Goal: Task Accomplishment & Management: Complete application form

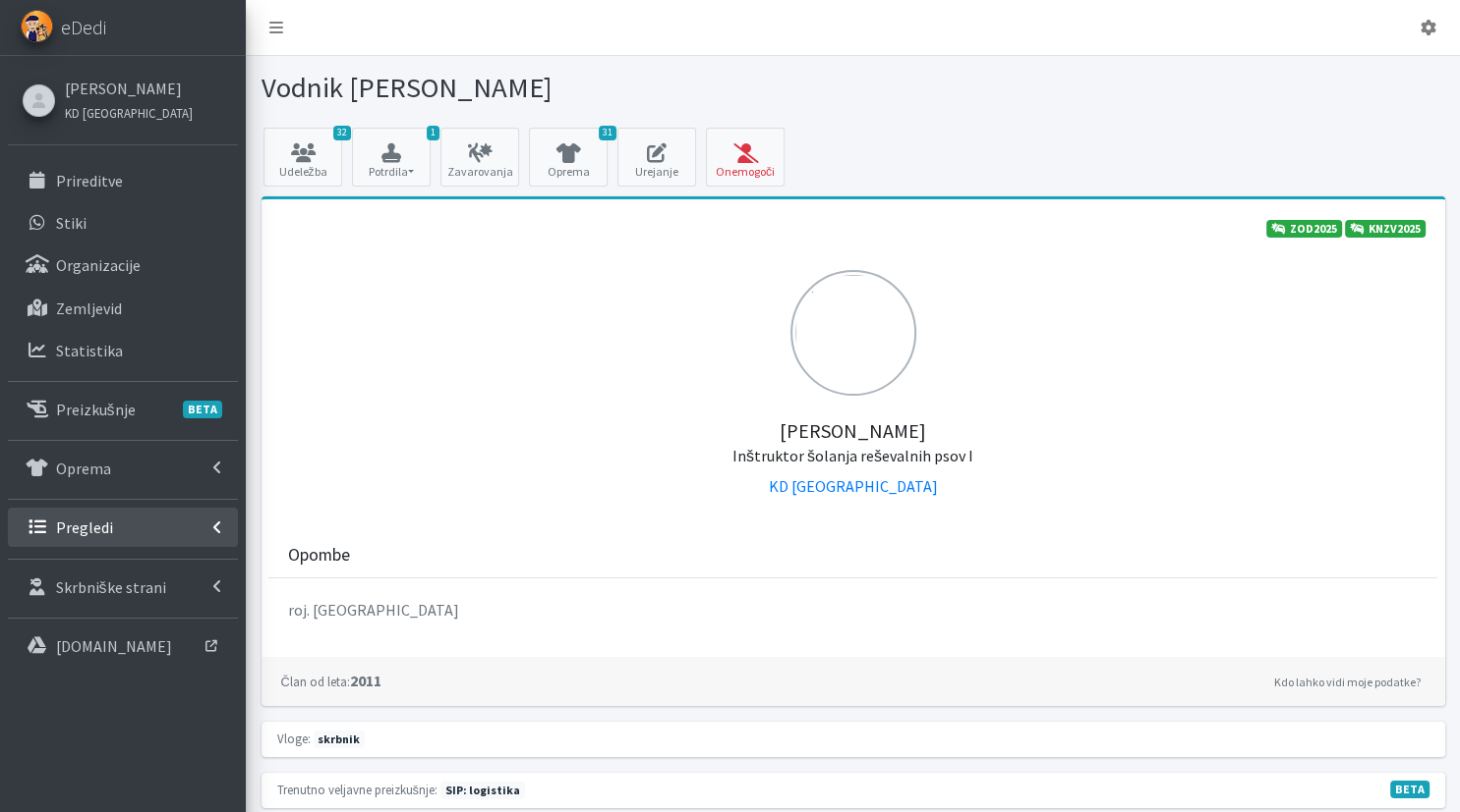
click at [163, 534] on link "Pregledi" at bounding box center [122, 528] width 230 height 39
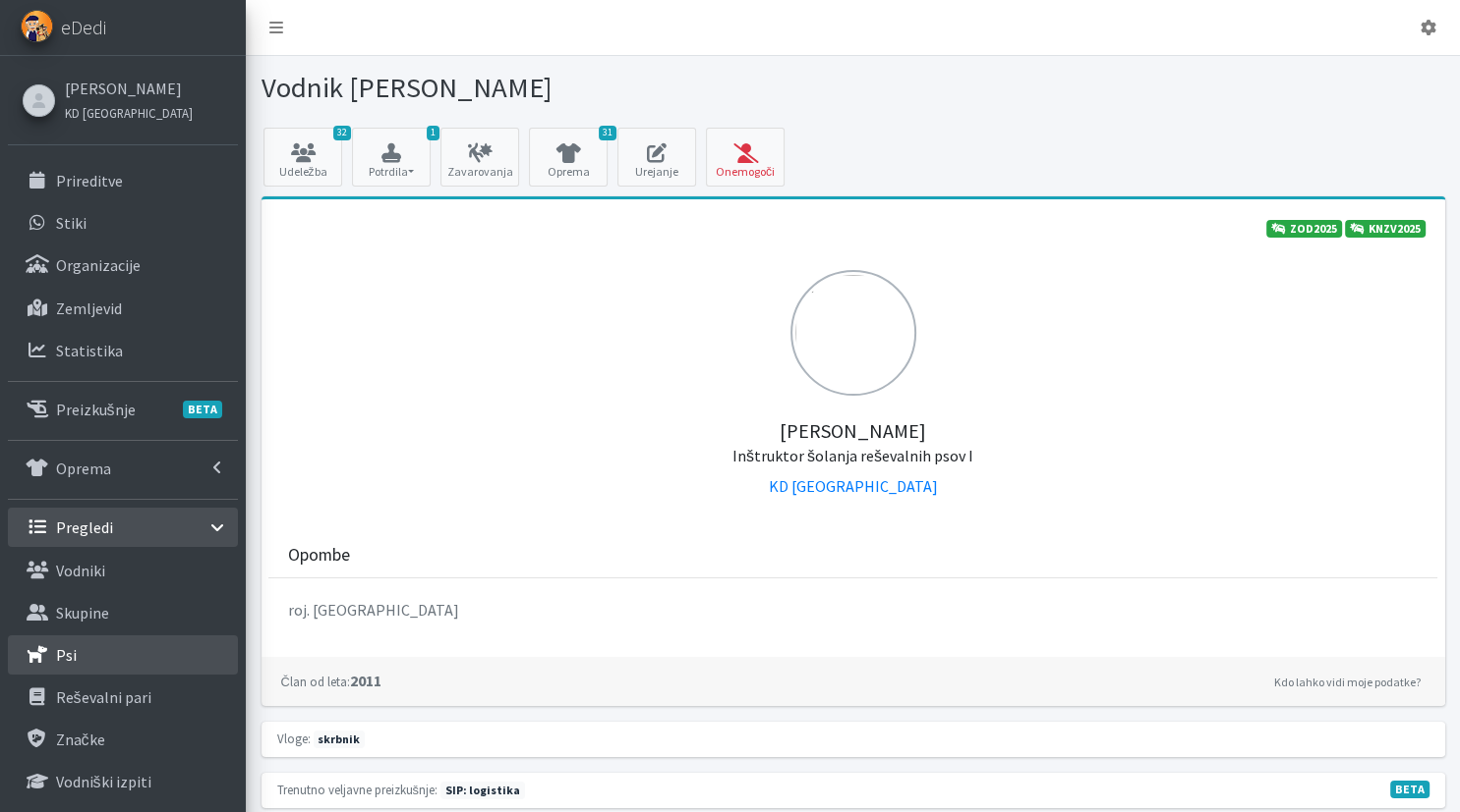
scroll to position [207, 0]
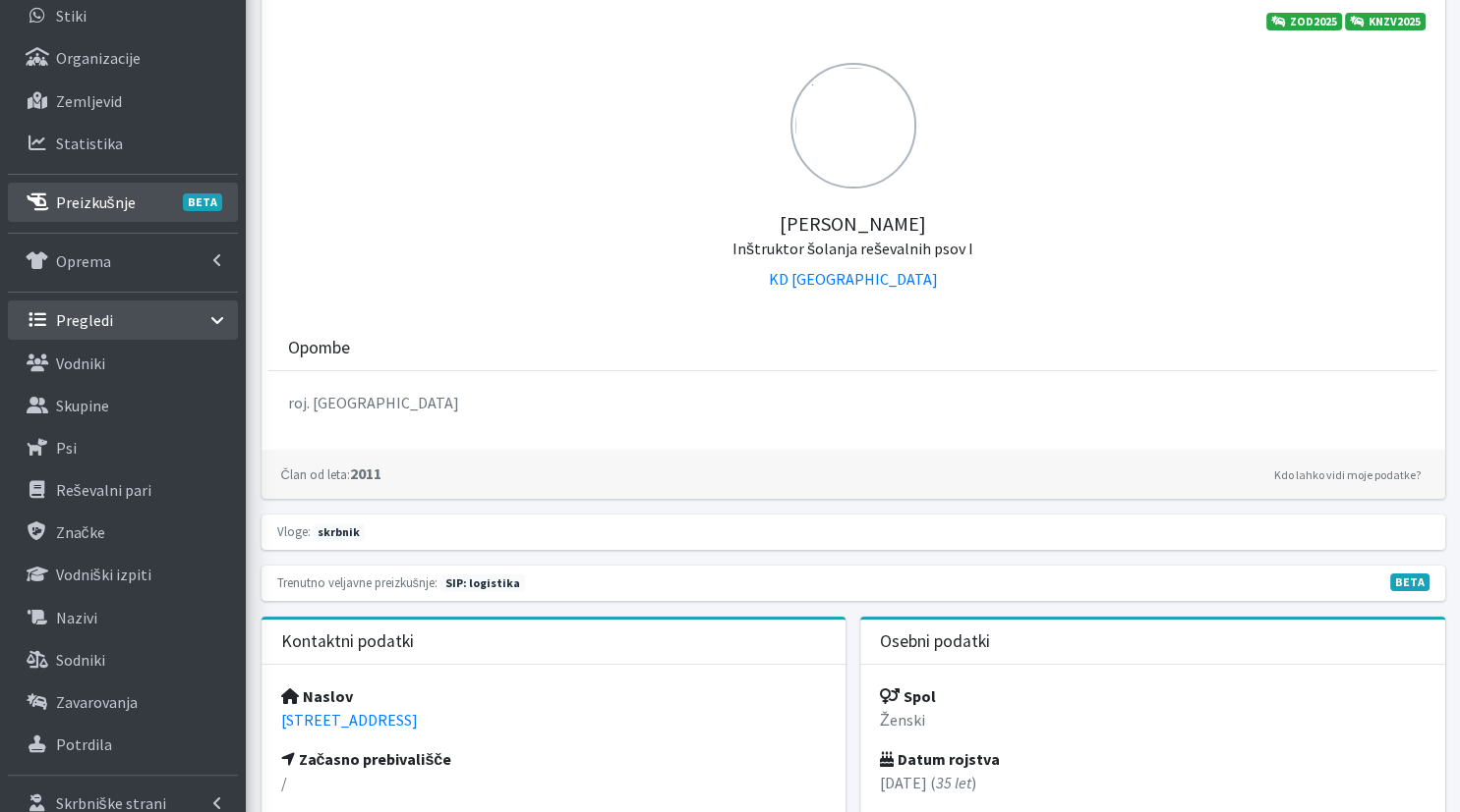
click at [139, 211] on link "Preizkušnje BETA" at bounding box center [122, 202] width 230 height 39
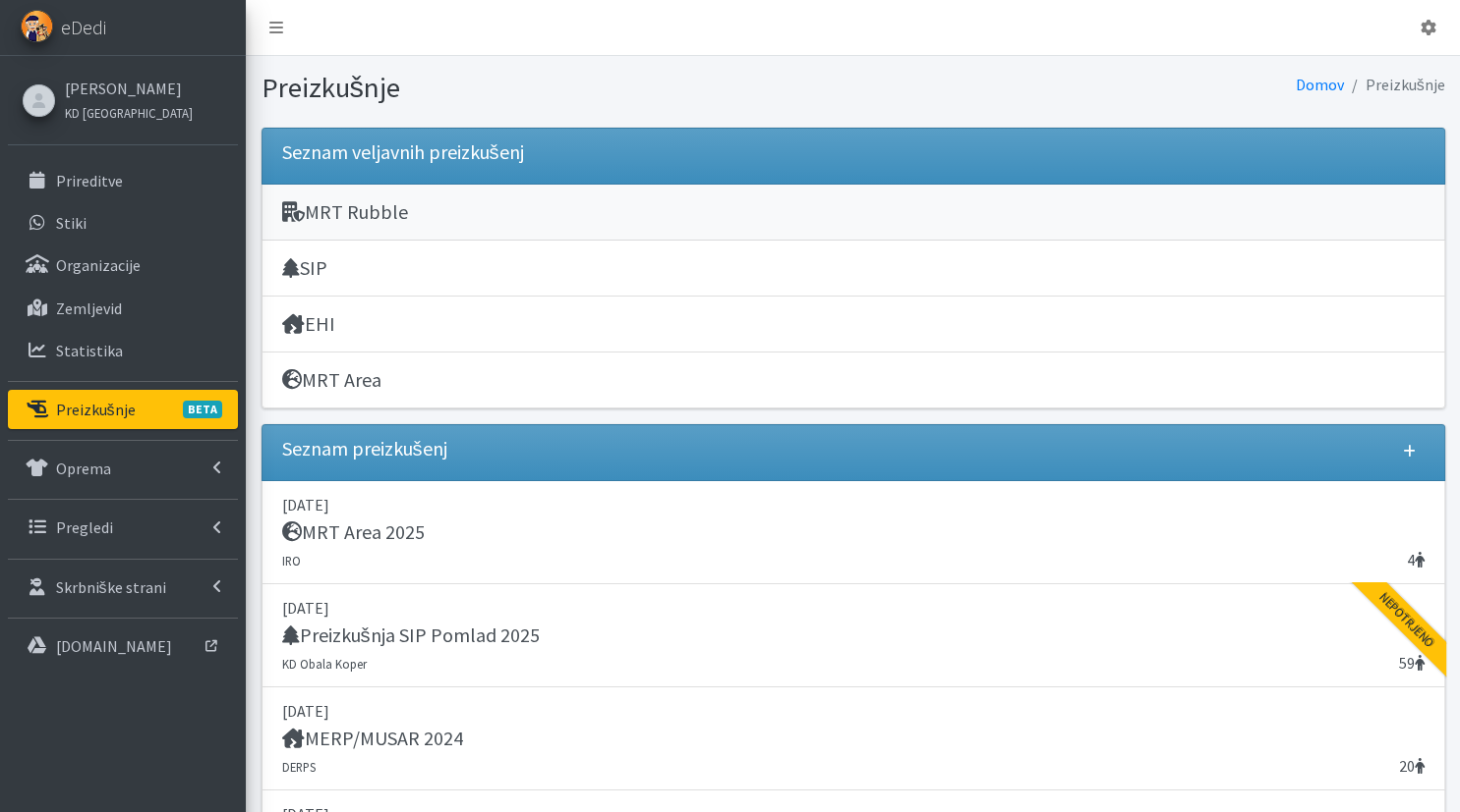
click at [476, 198] on link "MRT Rubble" at bounding box center [853, 212] width 1184 height 56
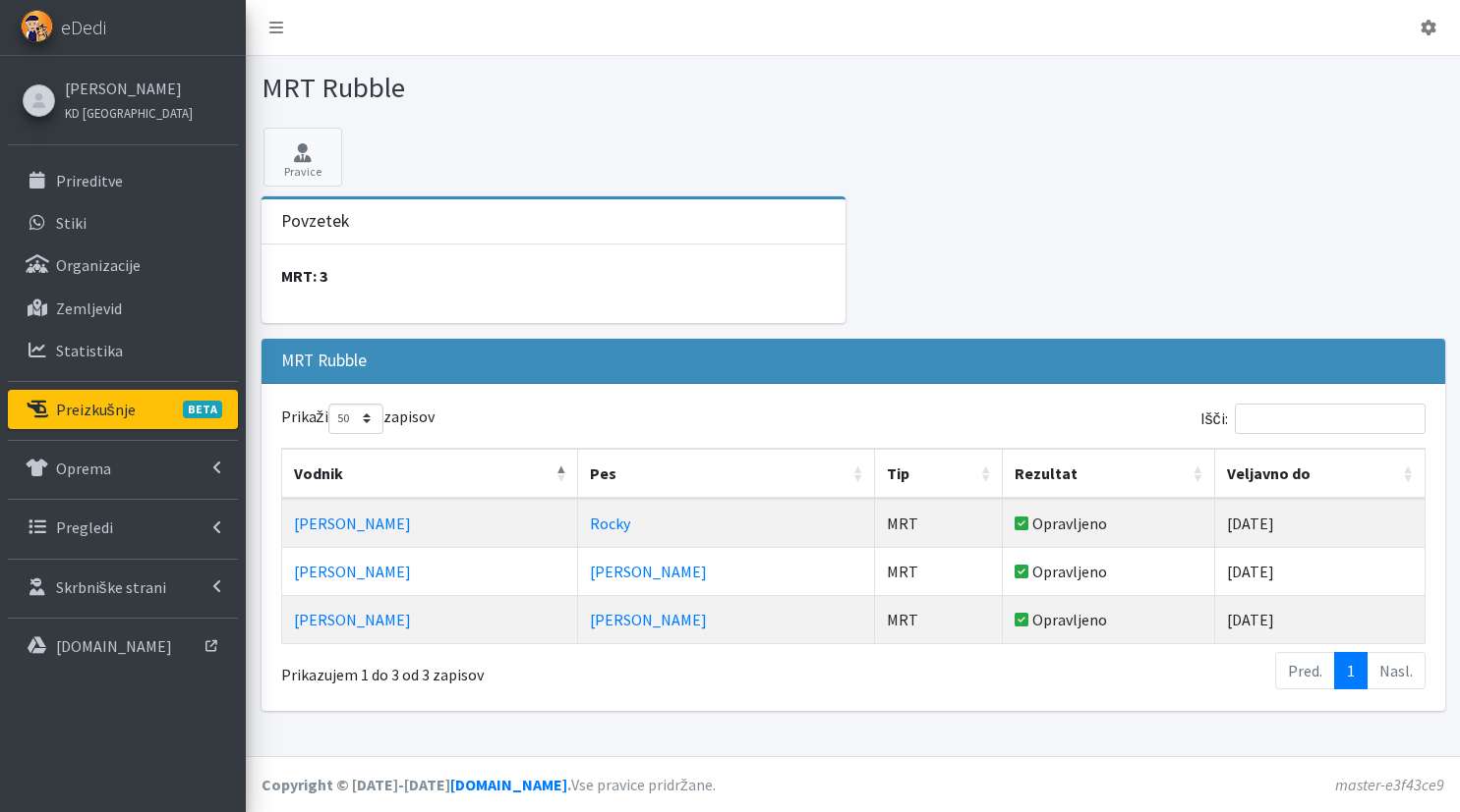
select select "50"
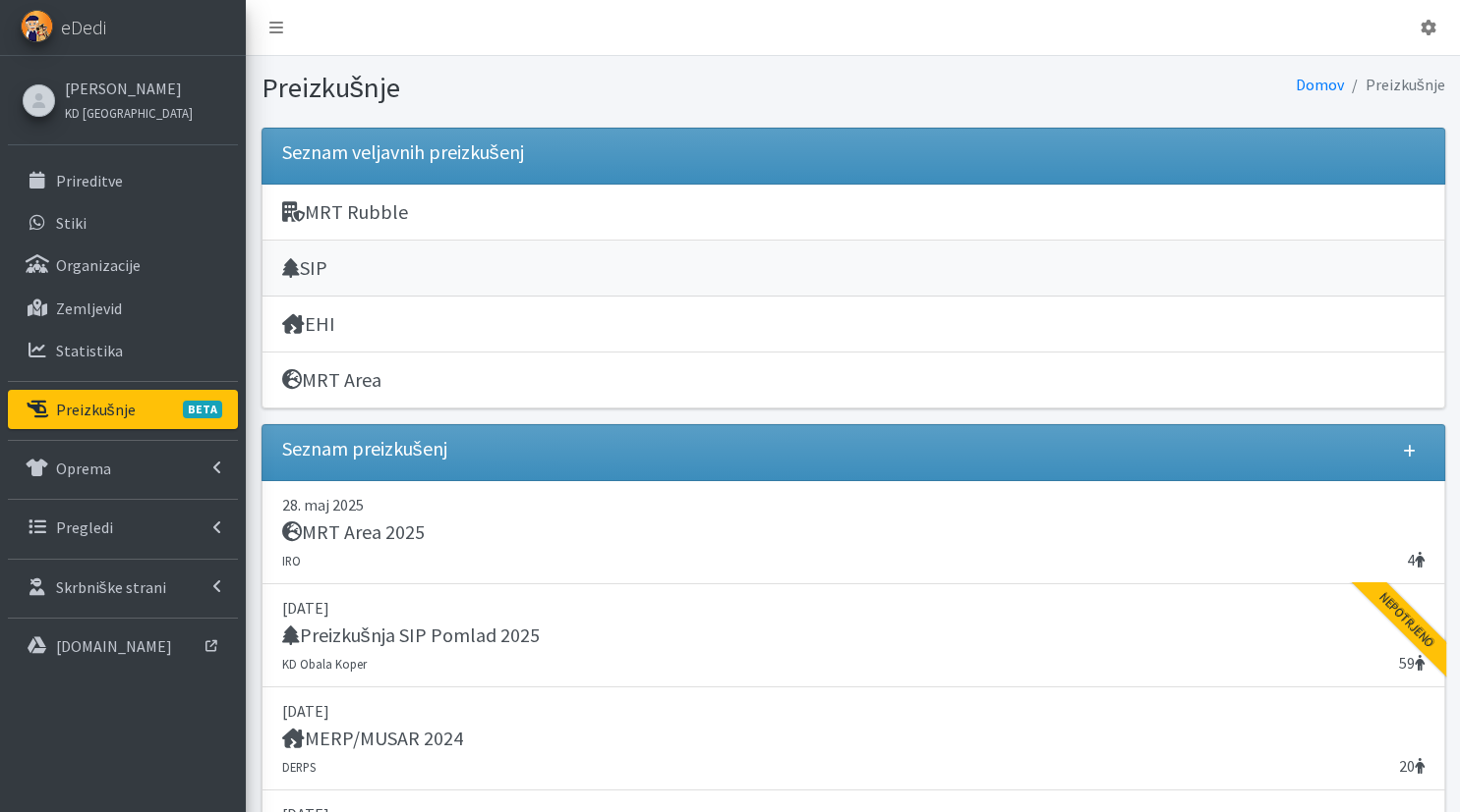
click at [539, 273] on div "SIP" at bounding box center [853, 270] width 1142 height 28
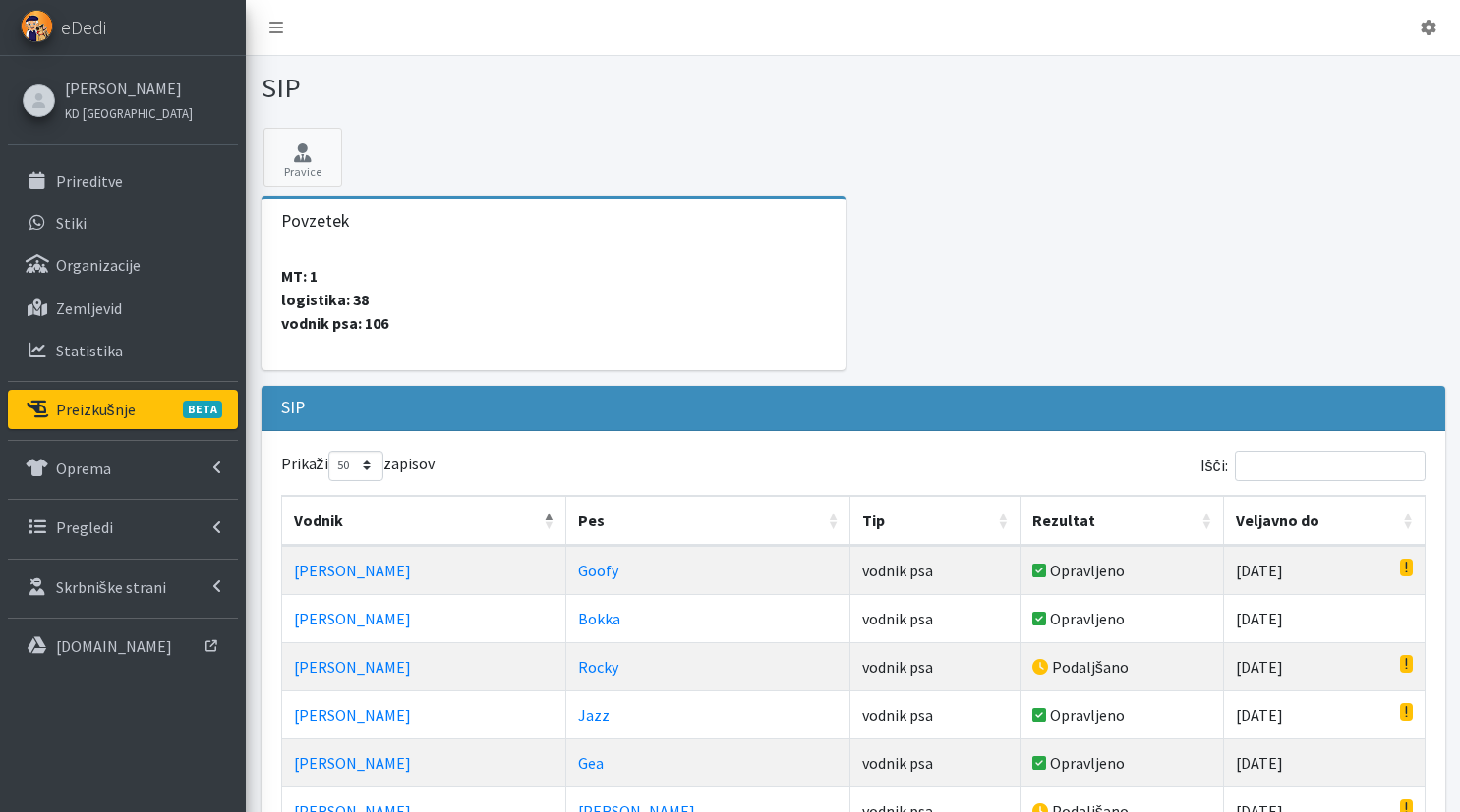
select select "50"
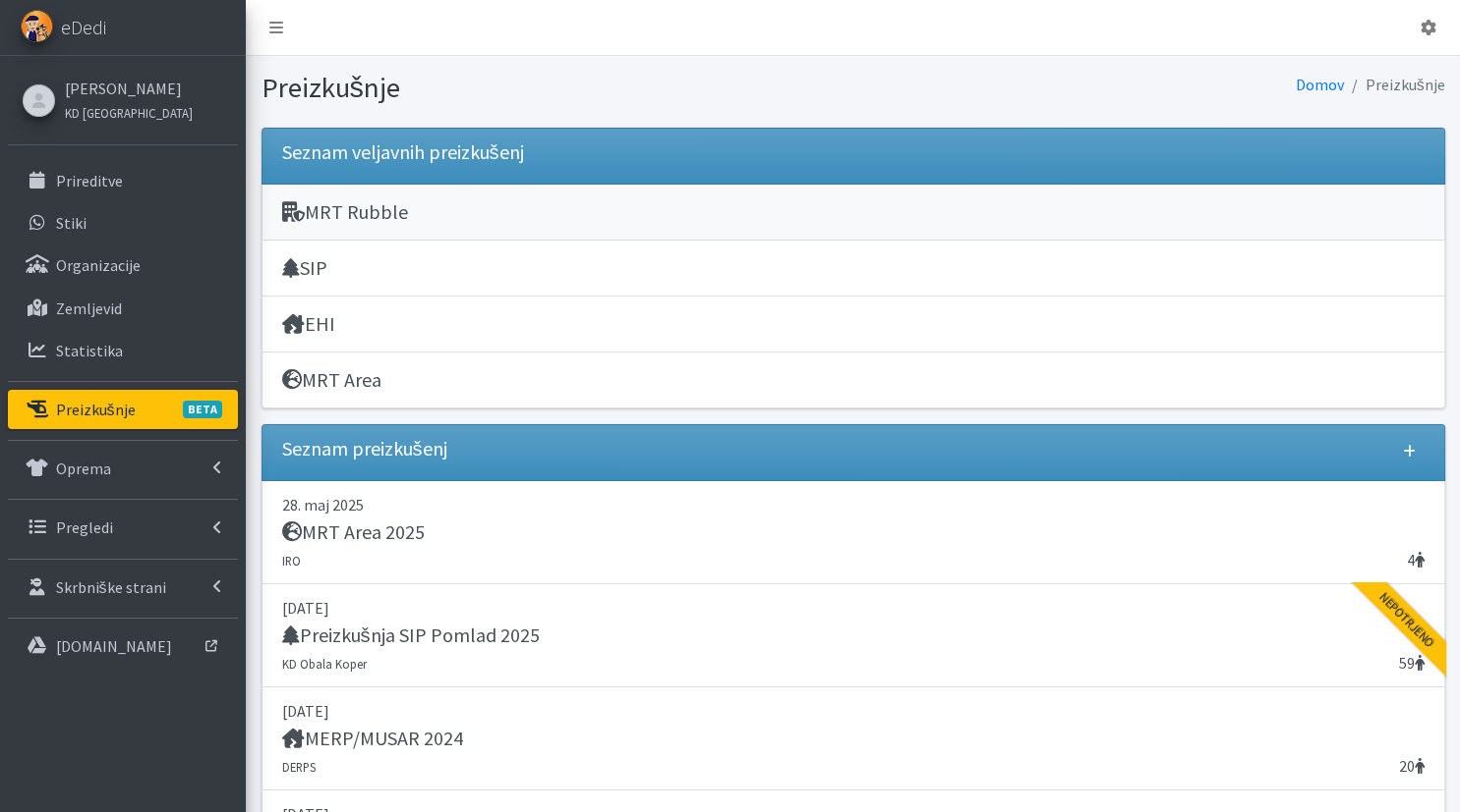
click at [572, 209] on div "MRT Rubble" at bounding box center [853, 214] width 1142 height 28
click at [311, 370] on h5 "MRT Area" at bounding box center [332, 380] width 100 height 24
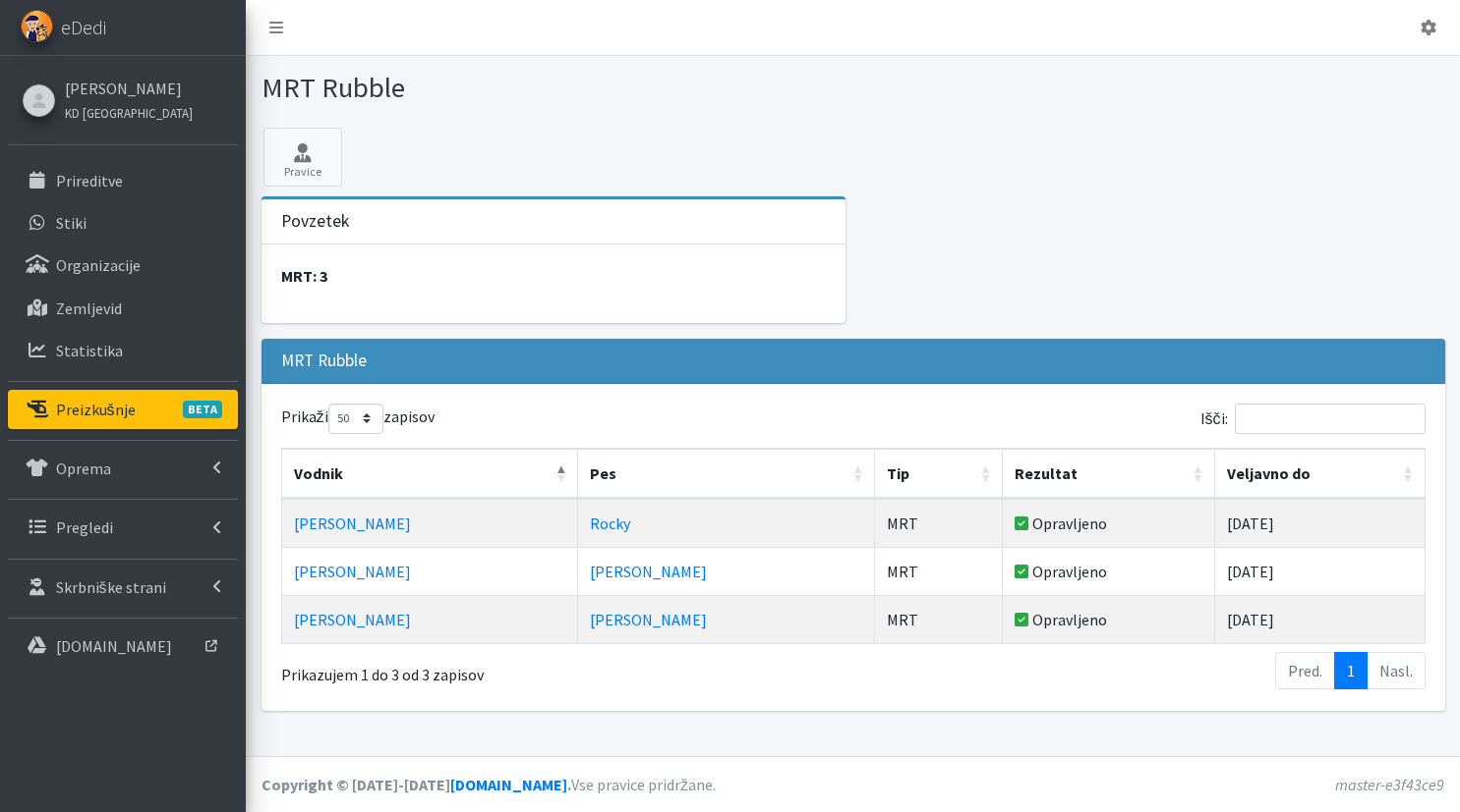
select select "50"
click at [1459, 195] on div "Pravice Povzetek MRT: 3 MRT Rubble Prikaži 10 25 50 100 zapisov Išči: Vodnik Pe…" at bounding box center [853, 426] width 1214 height 599
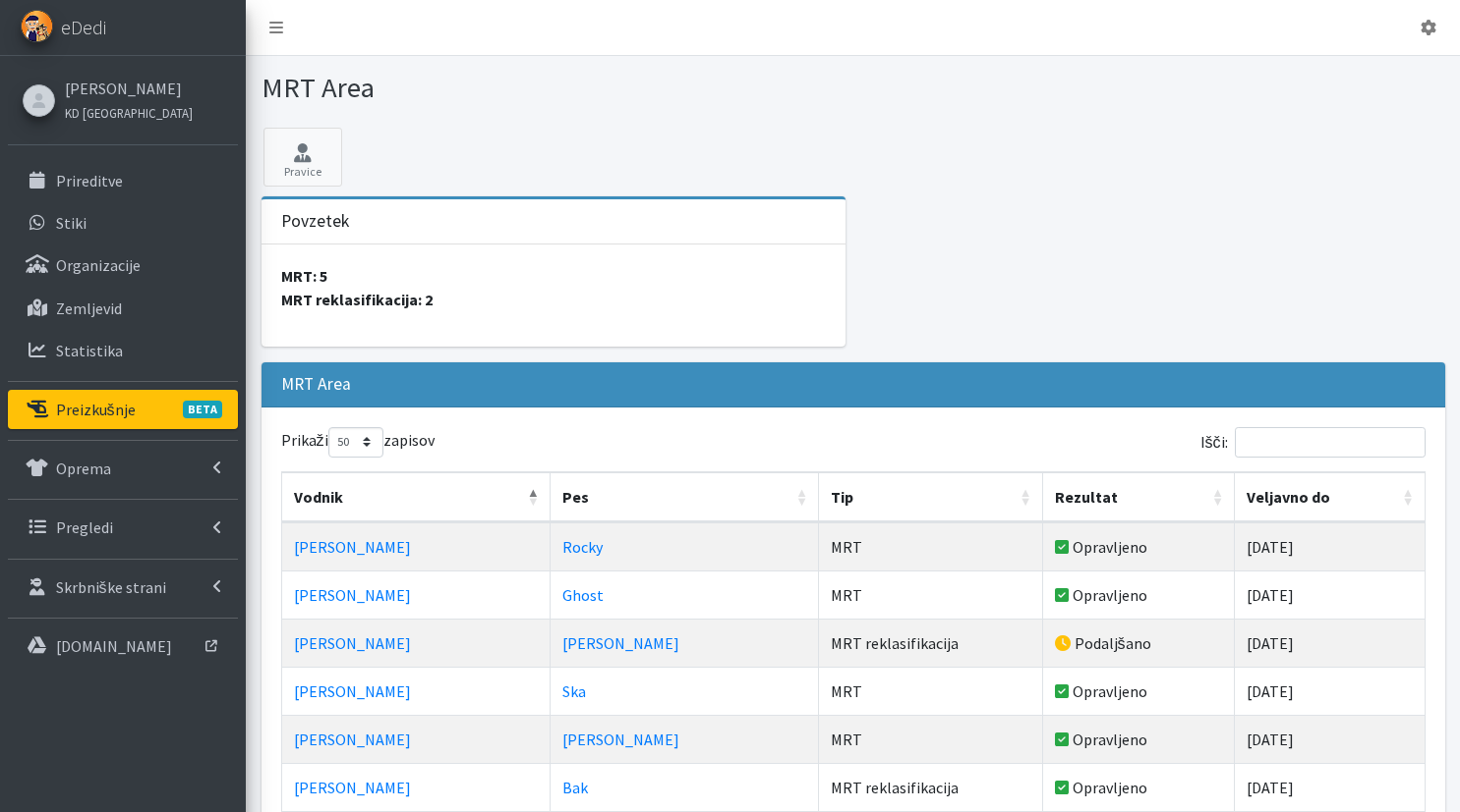
select select "50"
click at [90, 408] on p "Preizkušnje BETA" at bounding box center [96, 409] width 80 height 20
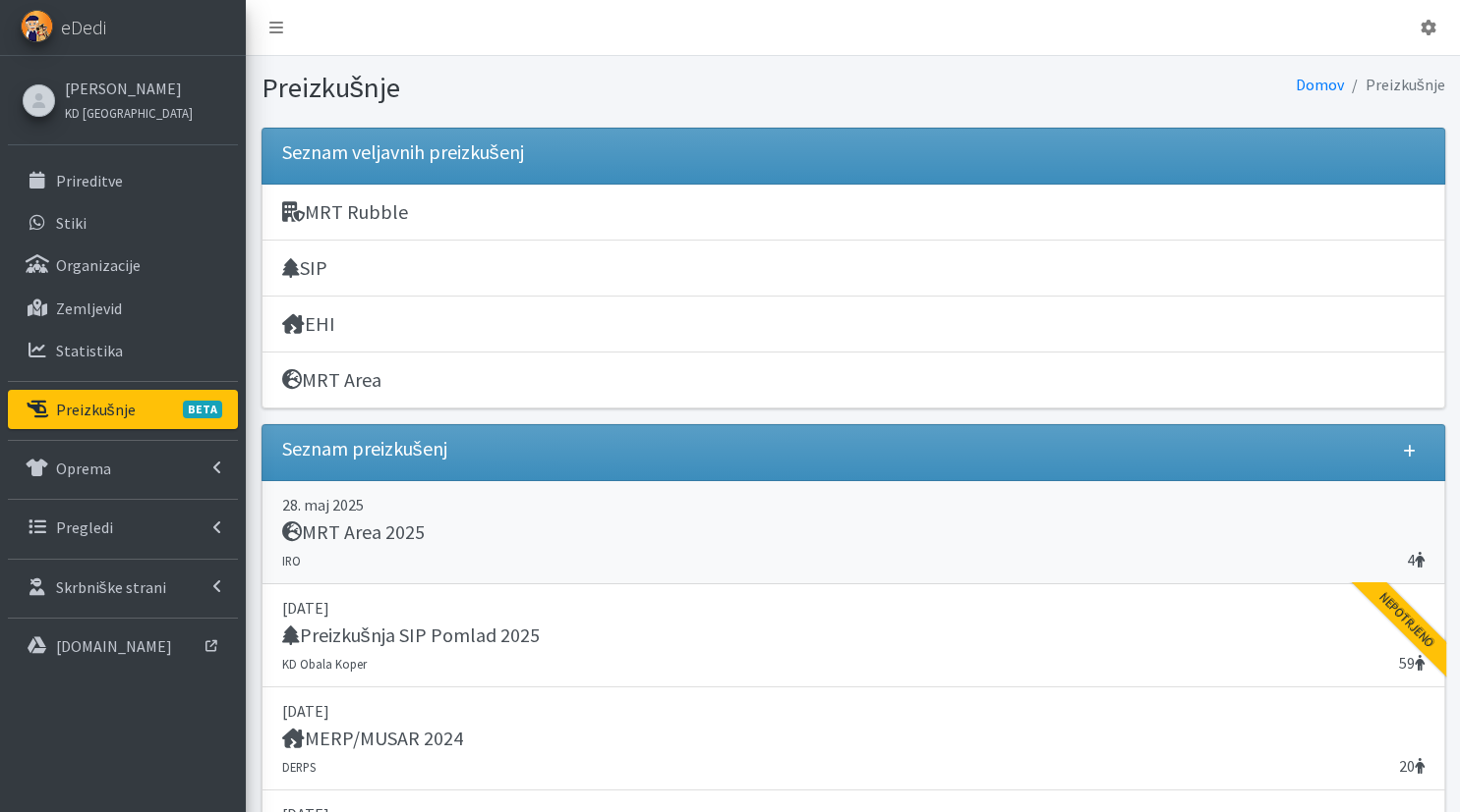
click at [653, 539] on div "MRT Area 2025" at bounding box center [853, 535] width 1142 height 28
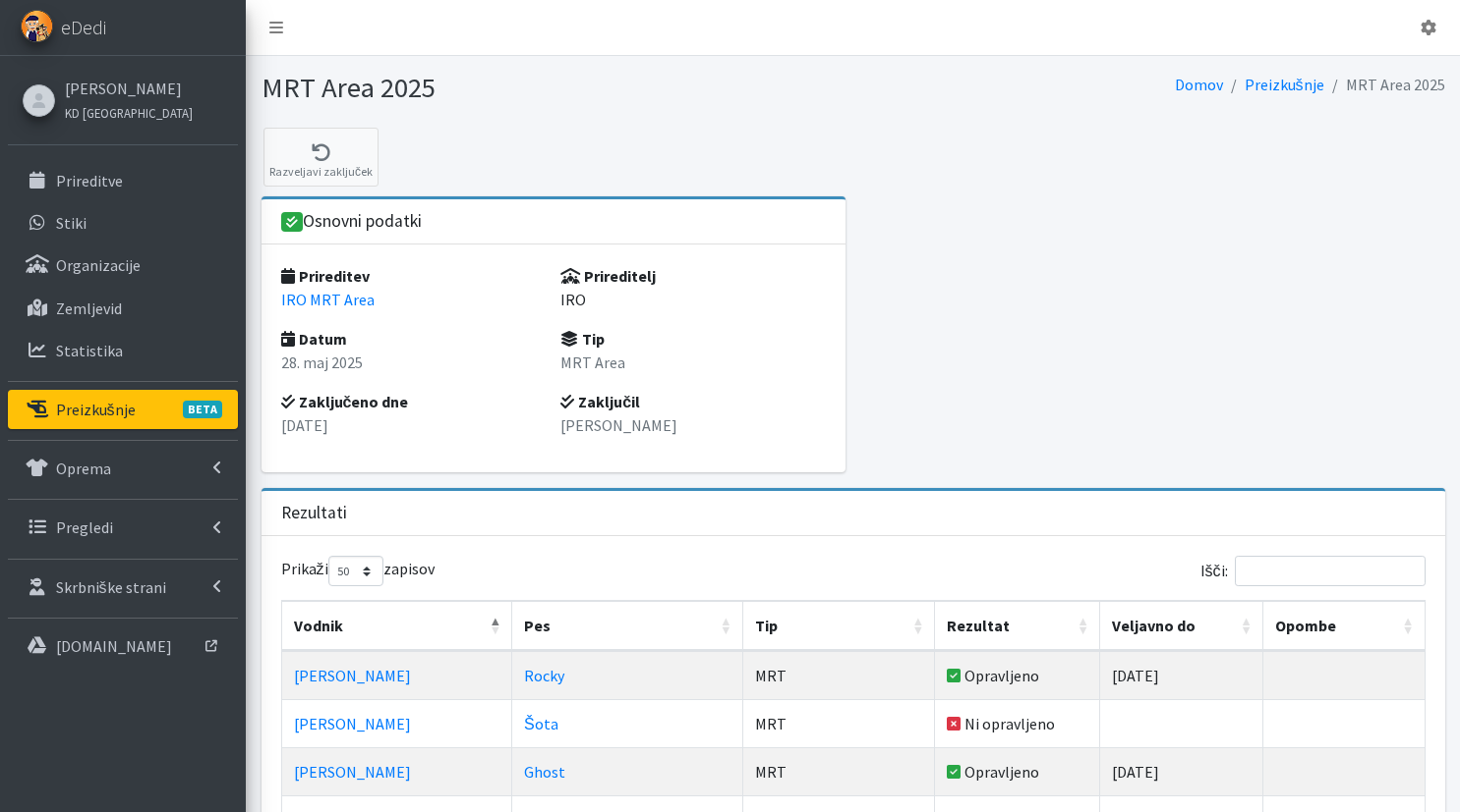
select select "50"
click at [121, 406] on p "Preizkušnje BETA" at bounding box center [96, 409] width 80 height 20
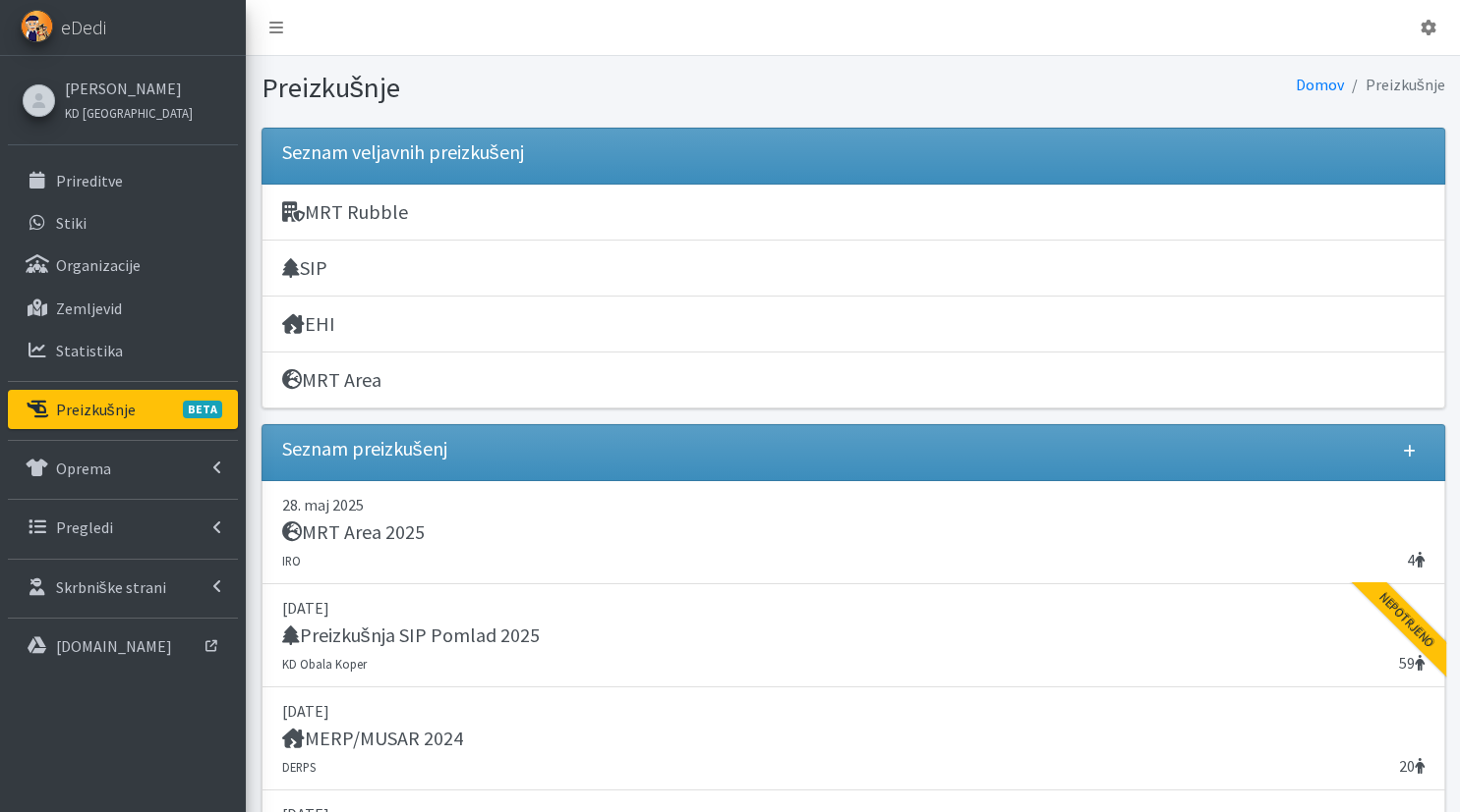
click at [1402, 450] on link at bounding box center [1409, 452] width 31 height 31
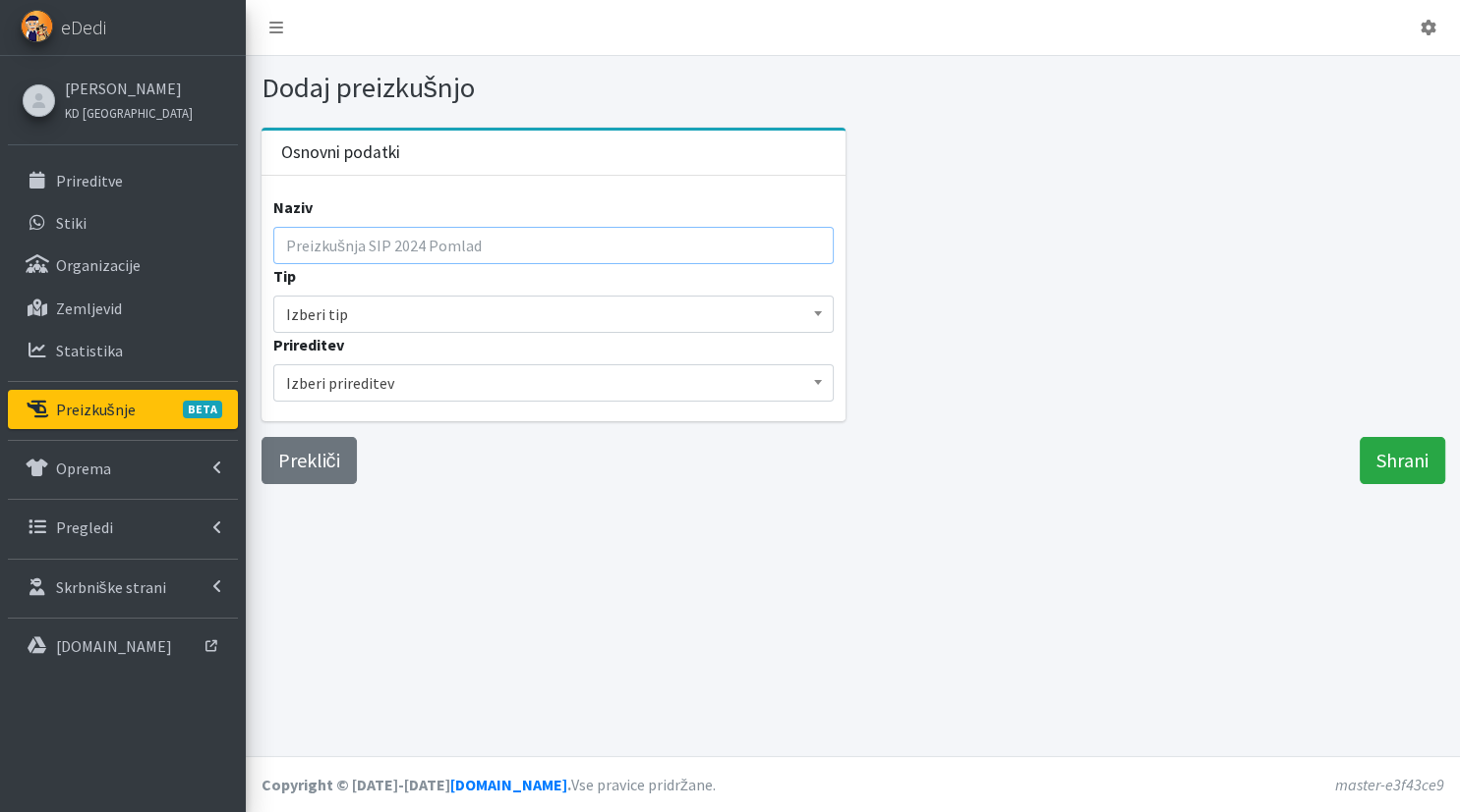
click at [411, 247] on input "Naziv" at bounding box center [554, 246] width 561 height 37
type input "MRT Rubble 2025"
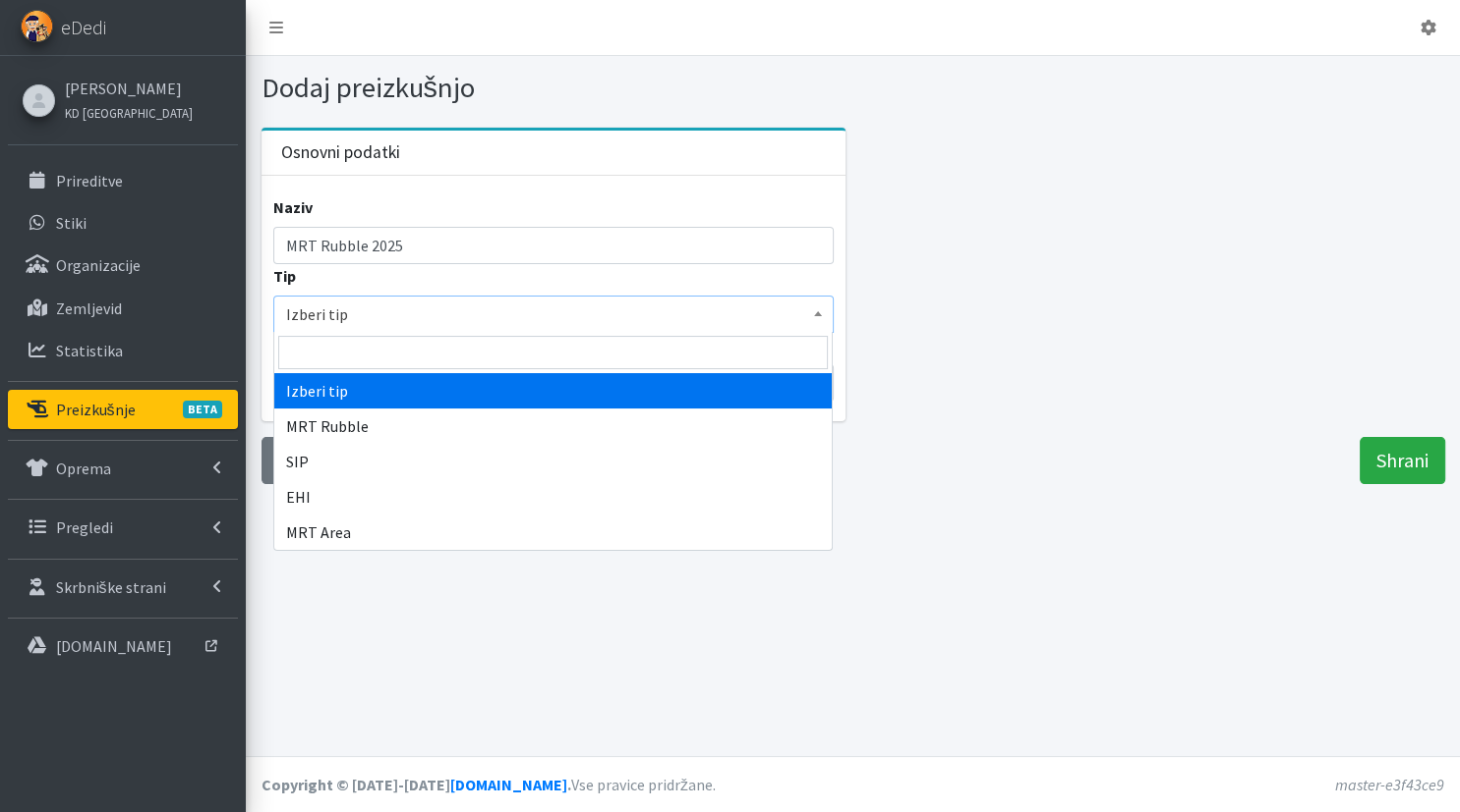
click at [489, 316] on span "Izberi tip" at bounding box center [554, 315] width 535 height 28
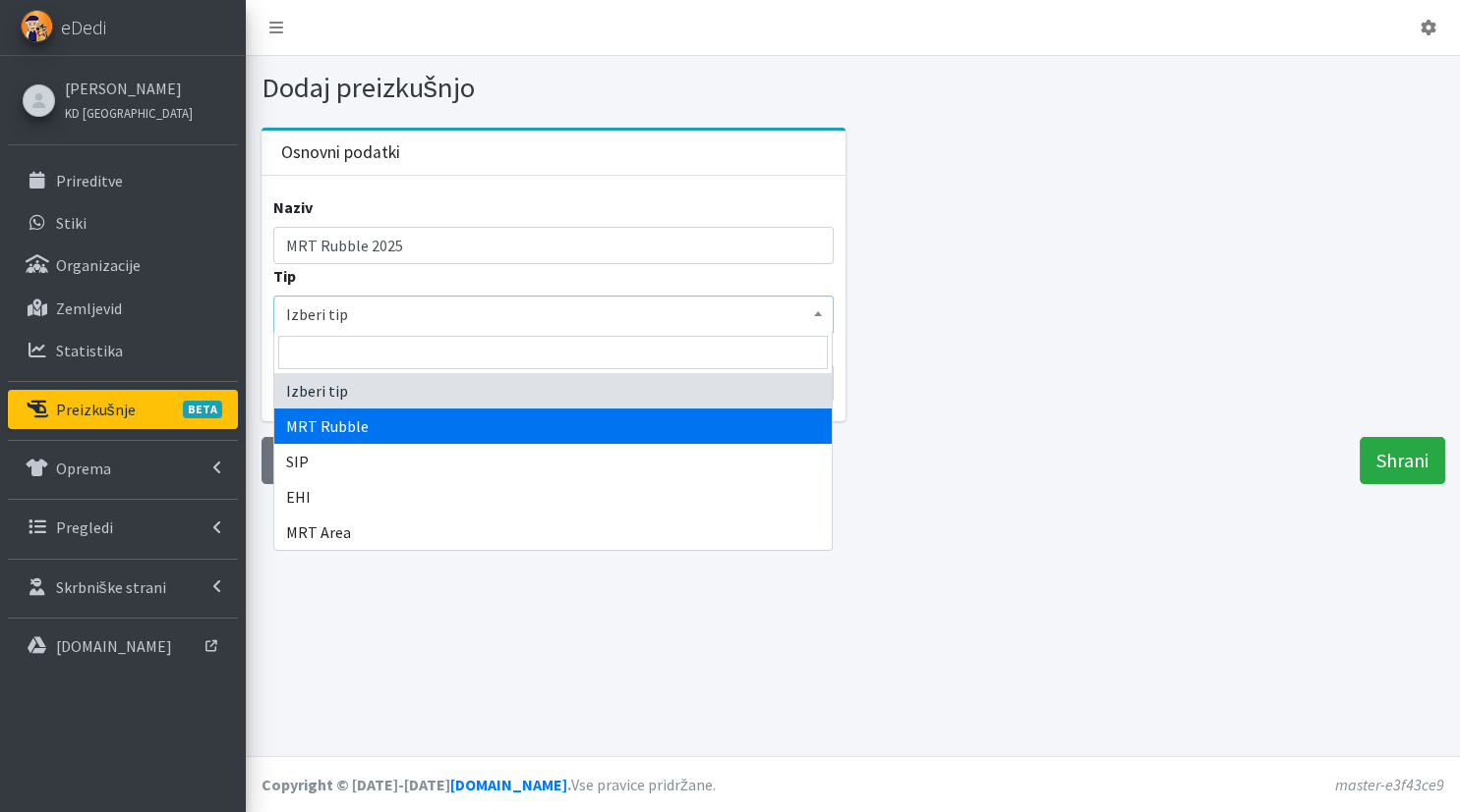
select select "1001"
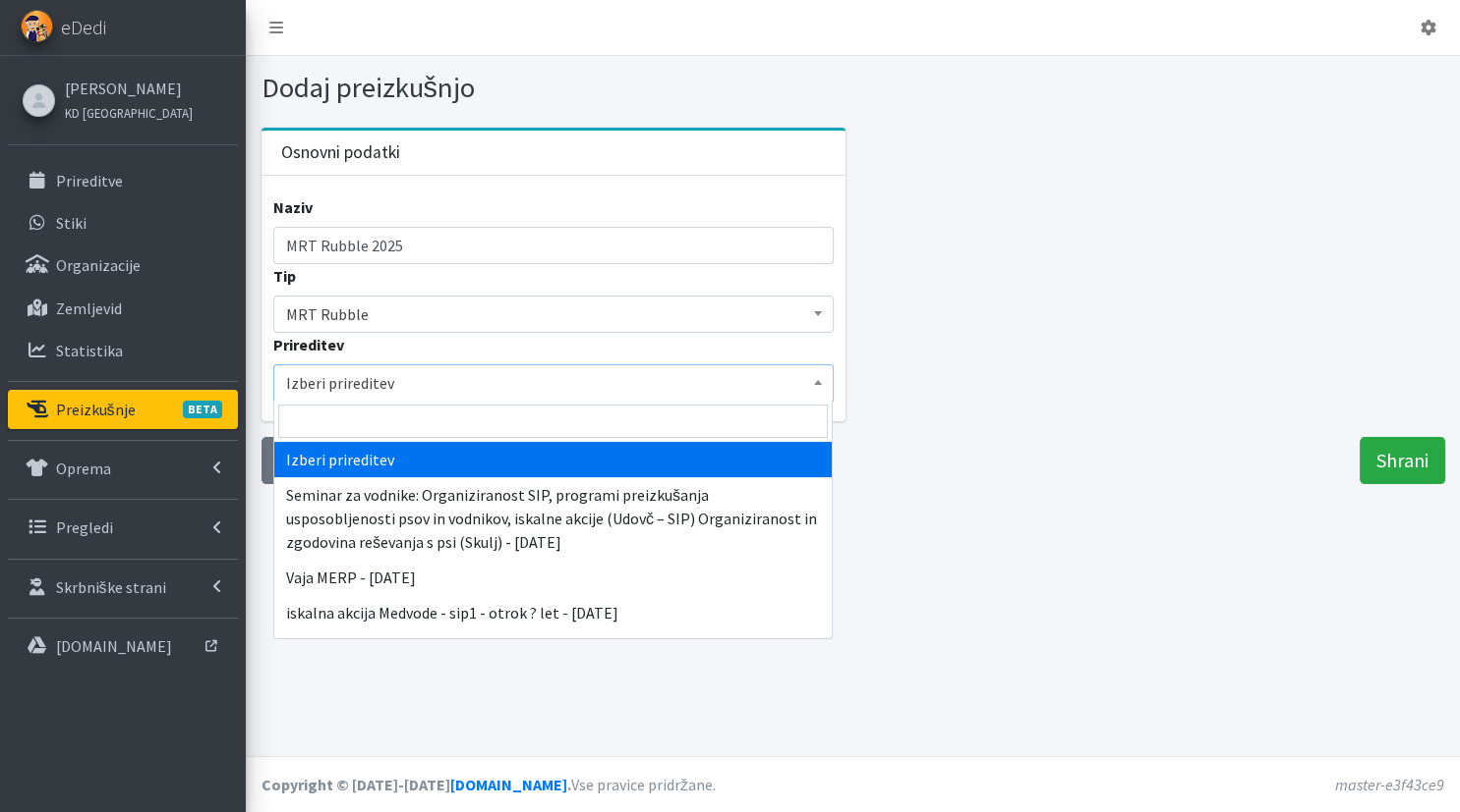
click at [442, 389] on span "Izberi prireditev" at bounding box center [554, 383] width 535 height 28
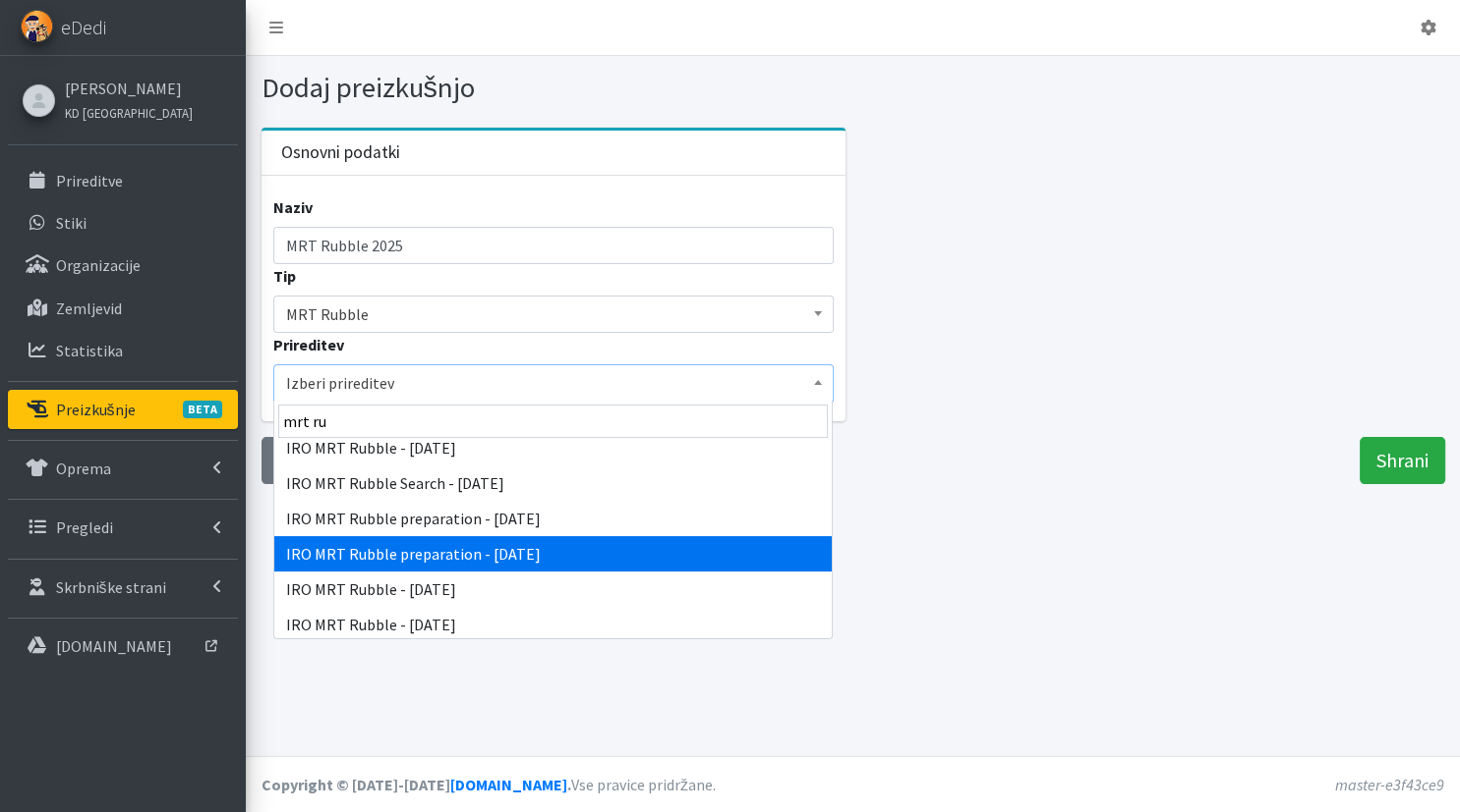
scroll to position [121, 0]
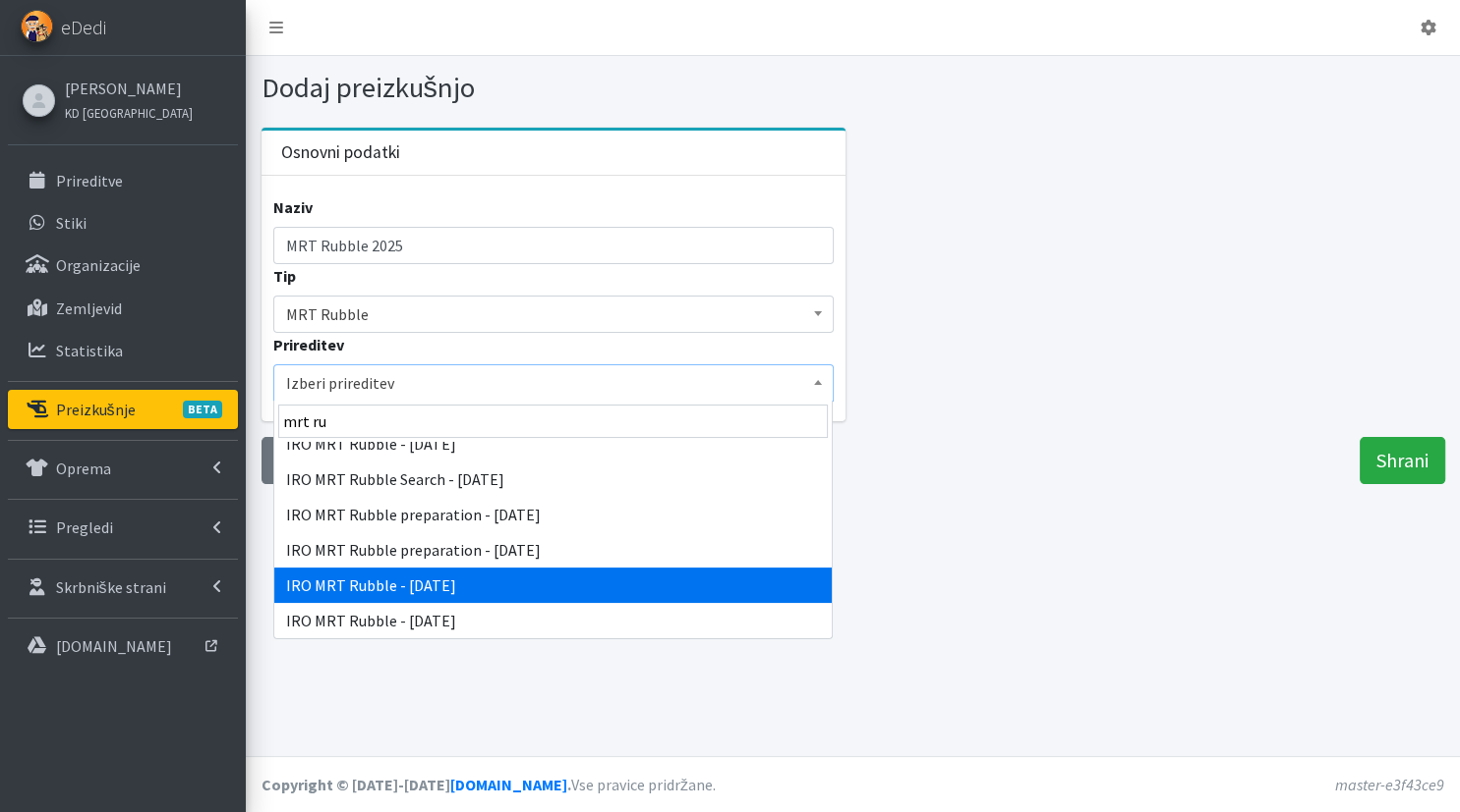
type input "mrt ru"
select select "4988"
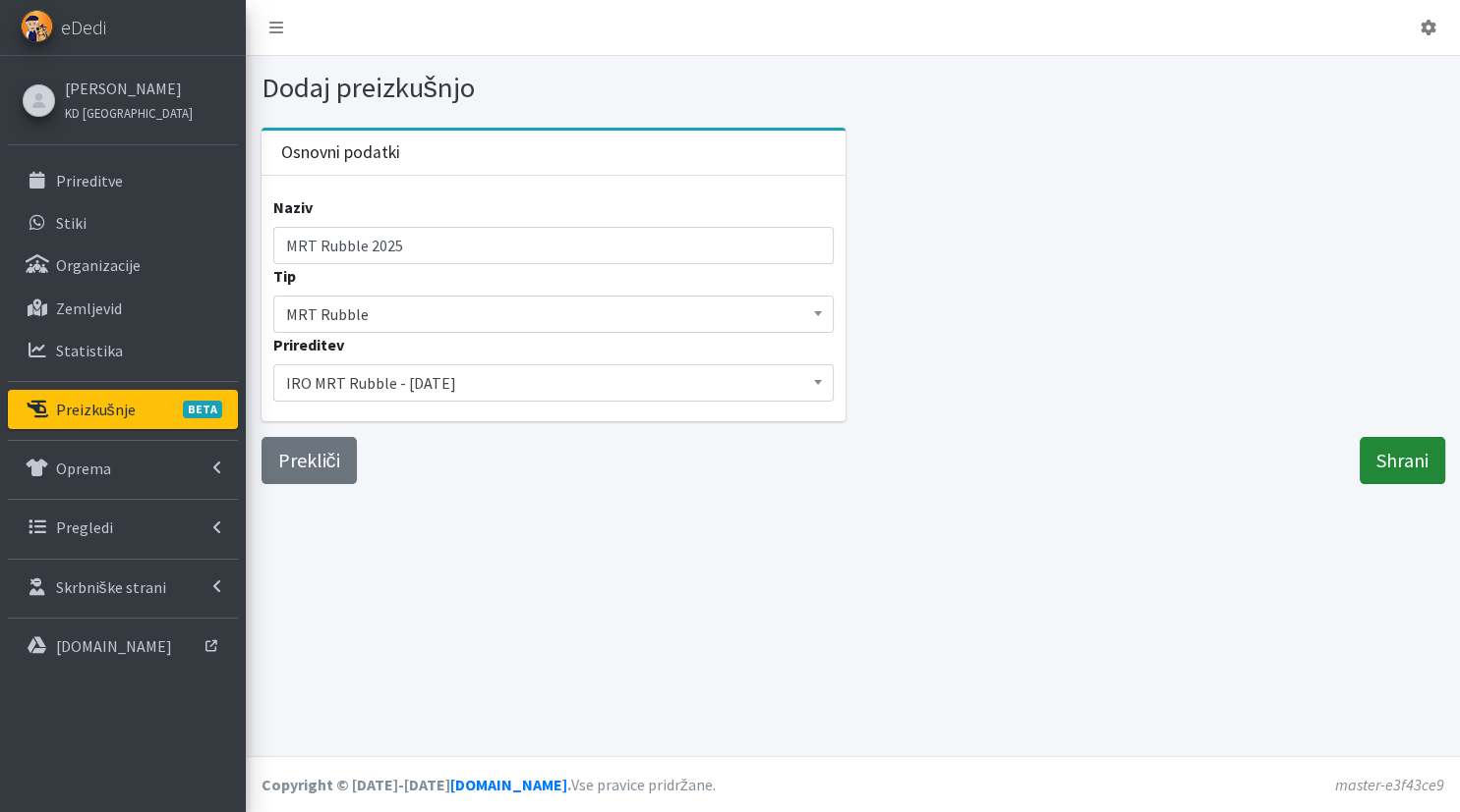
click at [1388, 474] on input "Shrani" at bounding box center [1402, 461] width 86 height 47
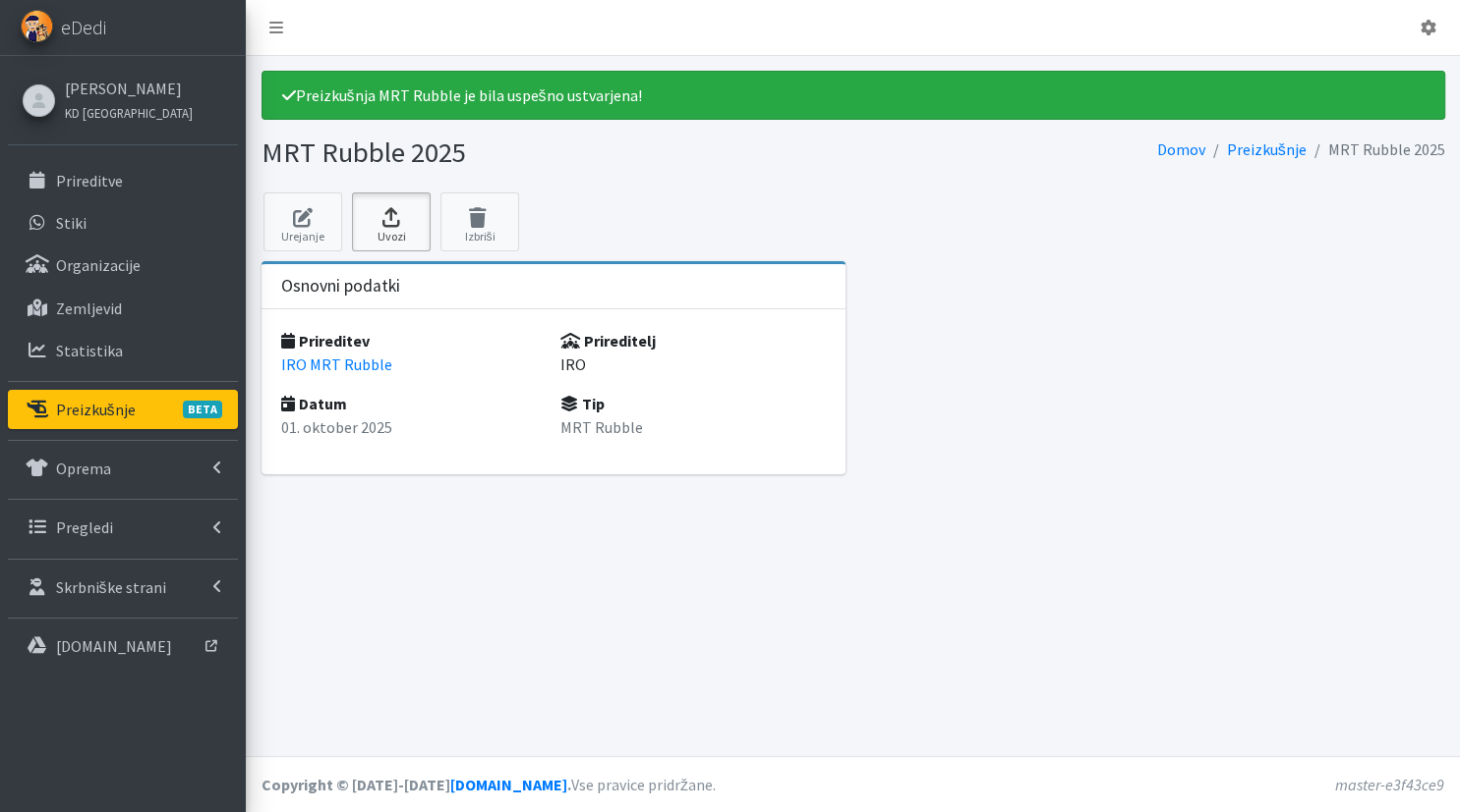
click at [389, 214] on icon at bounding box center [391, 218] width 67 height 20
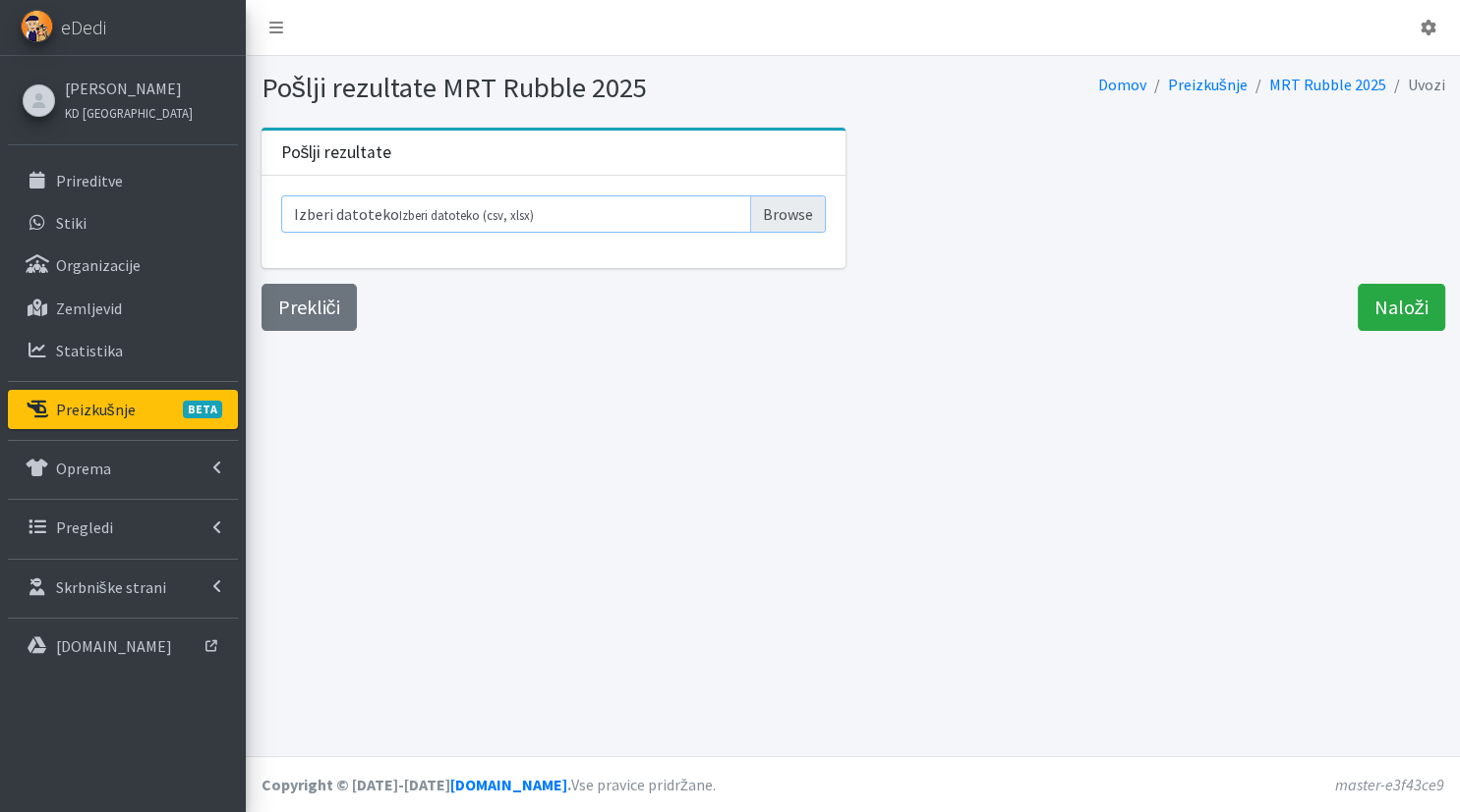
click at [802, 214] on input "Izberi datoteko Izberi datoteko (csv, xlsx)" at bounding box center [554, 214] width 546 height 37
type input "C:\fakepath\Rezultati MRT in MUSAR - RUBBLE 2025.csv"
click at [1397, 289] on input "Naloži" at bounding box center [1401, 308] width 88 height 47
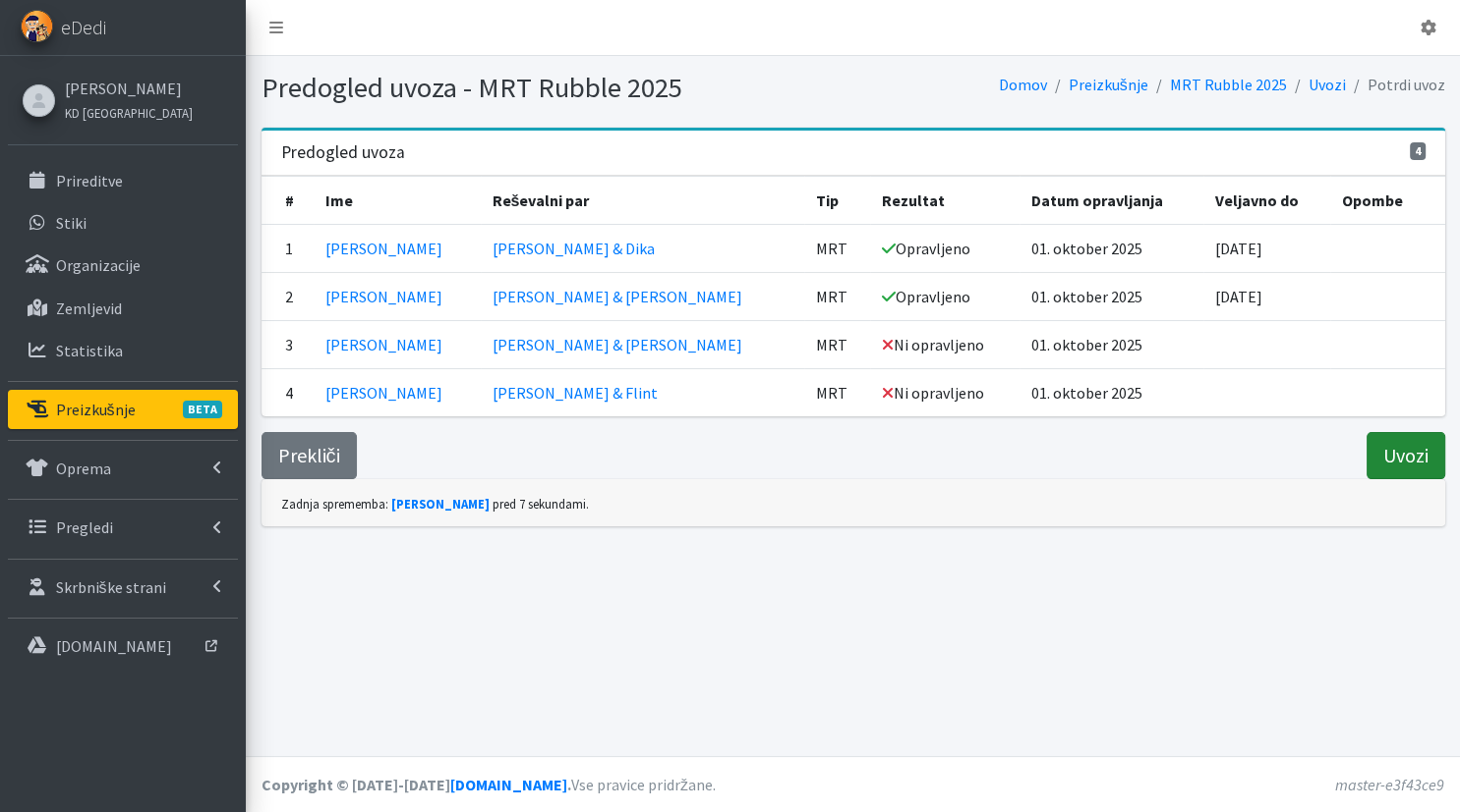
click at [1409, 453] on input "Uvozi" at bounding box center [1406, 456] width 79 height 47
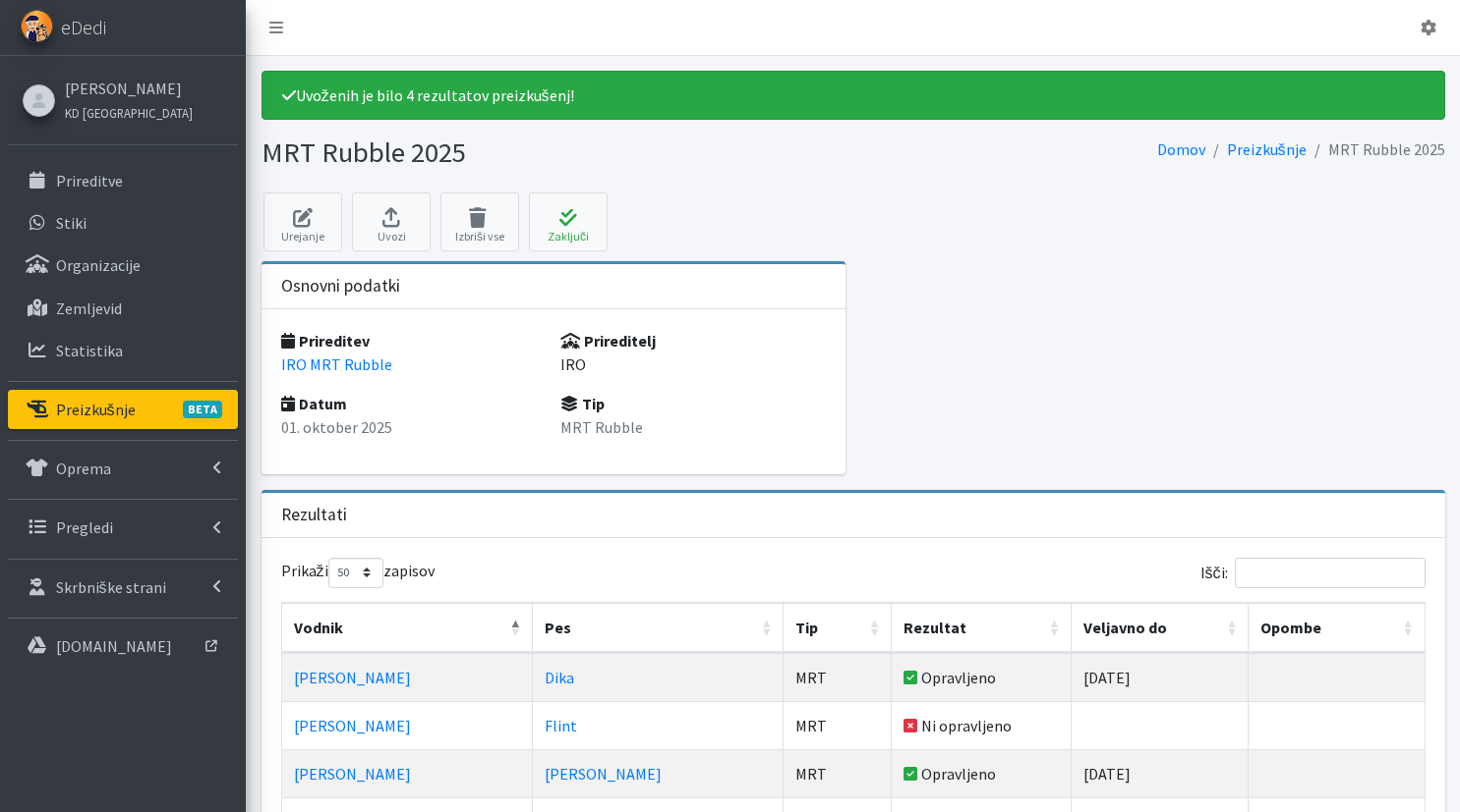
select select "50"
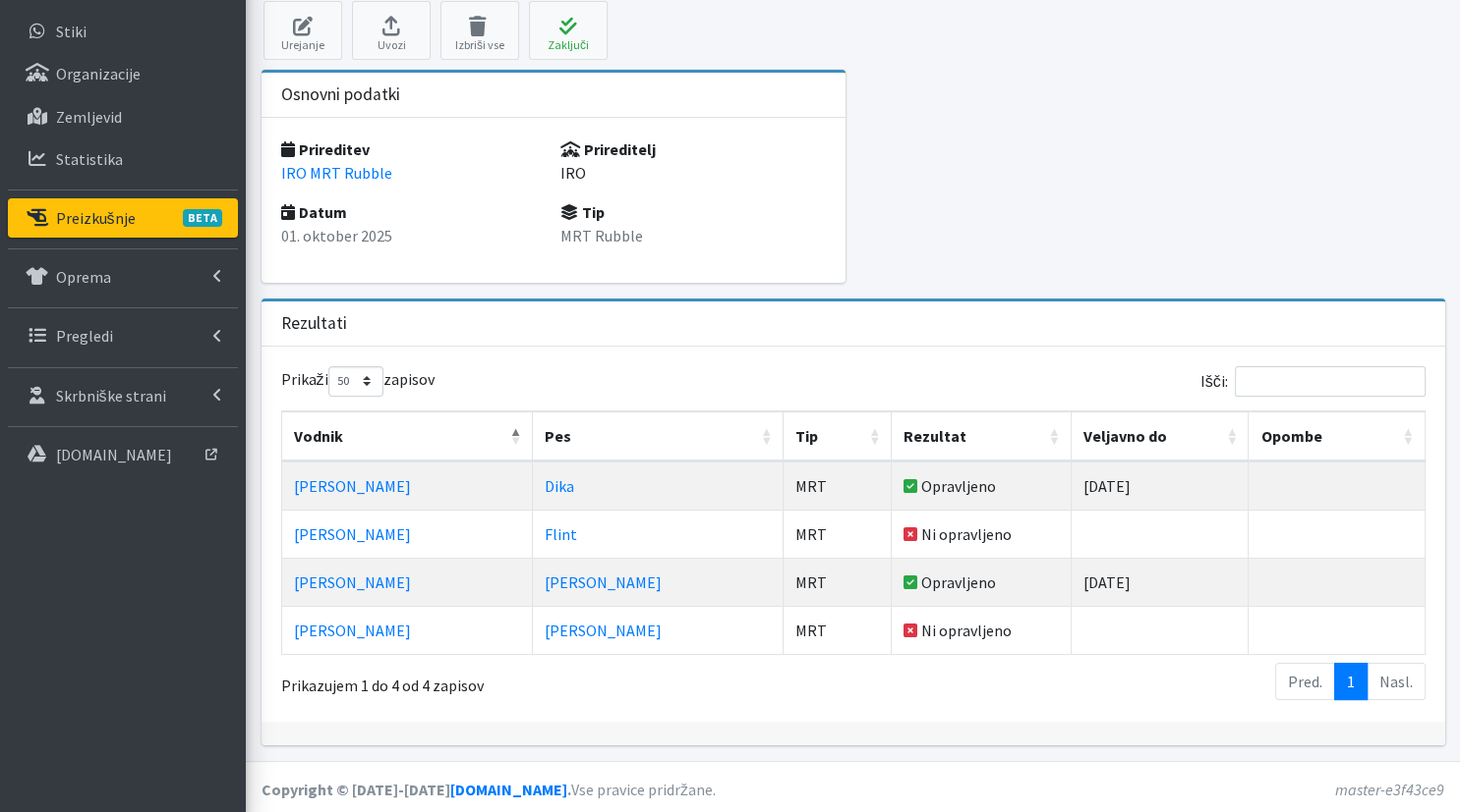
click at [128, 217] on p "Preizkušnje BETA" at bounding box center [96, 218] width 80 height 20
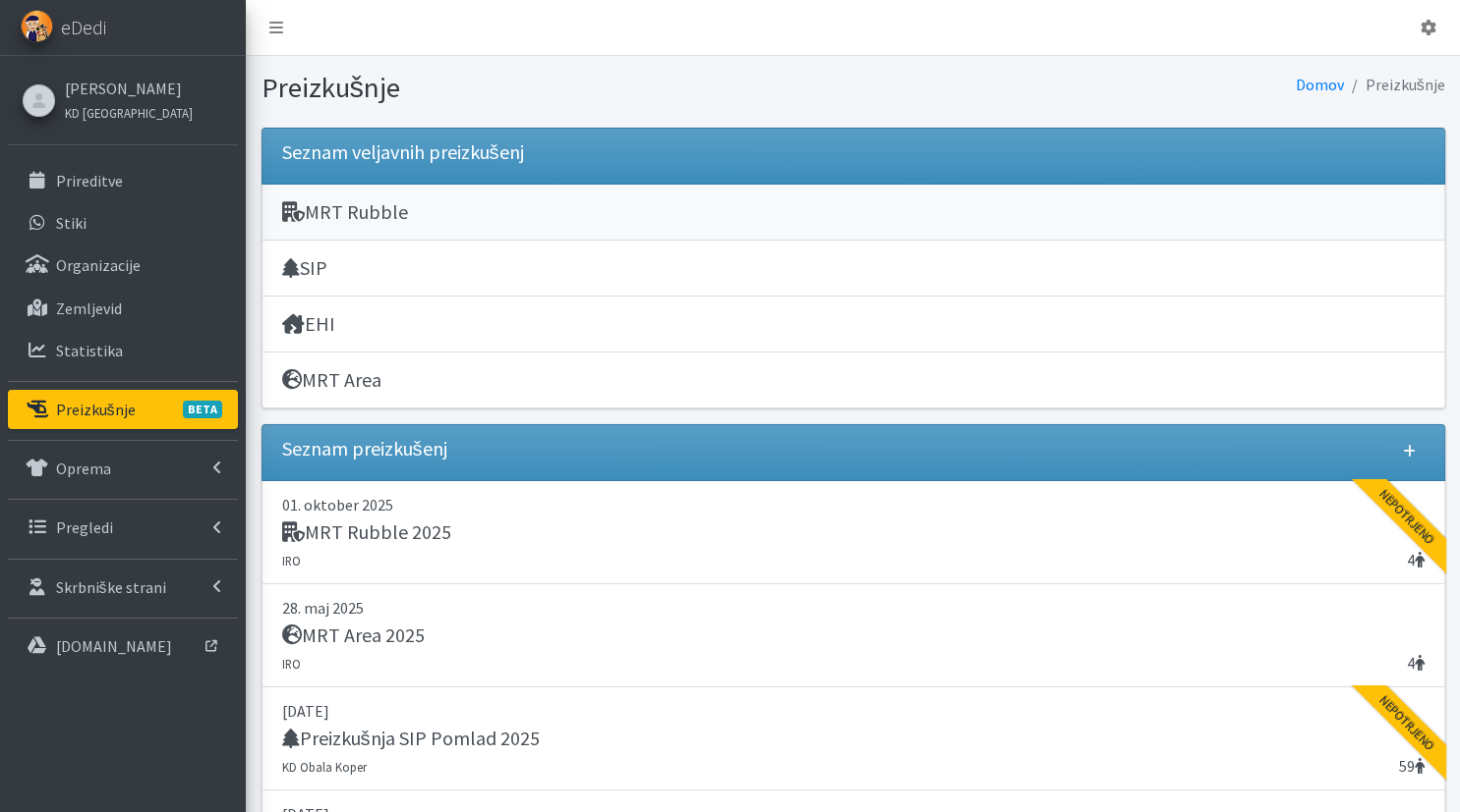
click at [565, 214] on div "MRT Rubble" at bounding box center [853, 214] width 1142 height 28
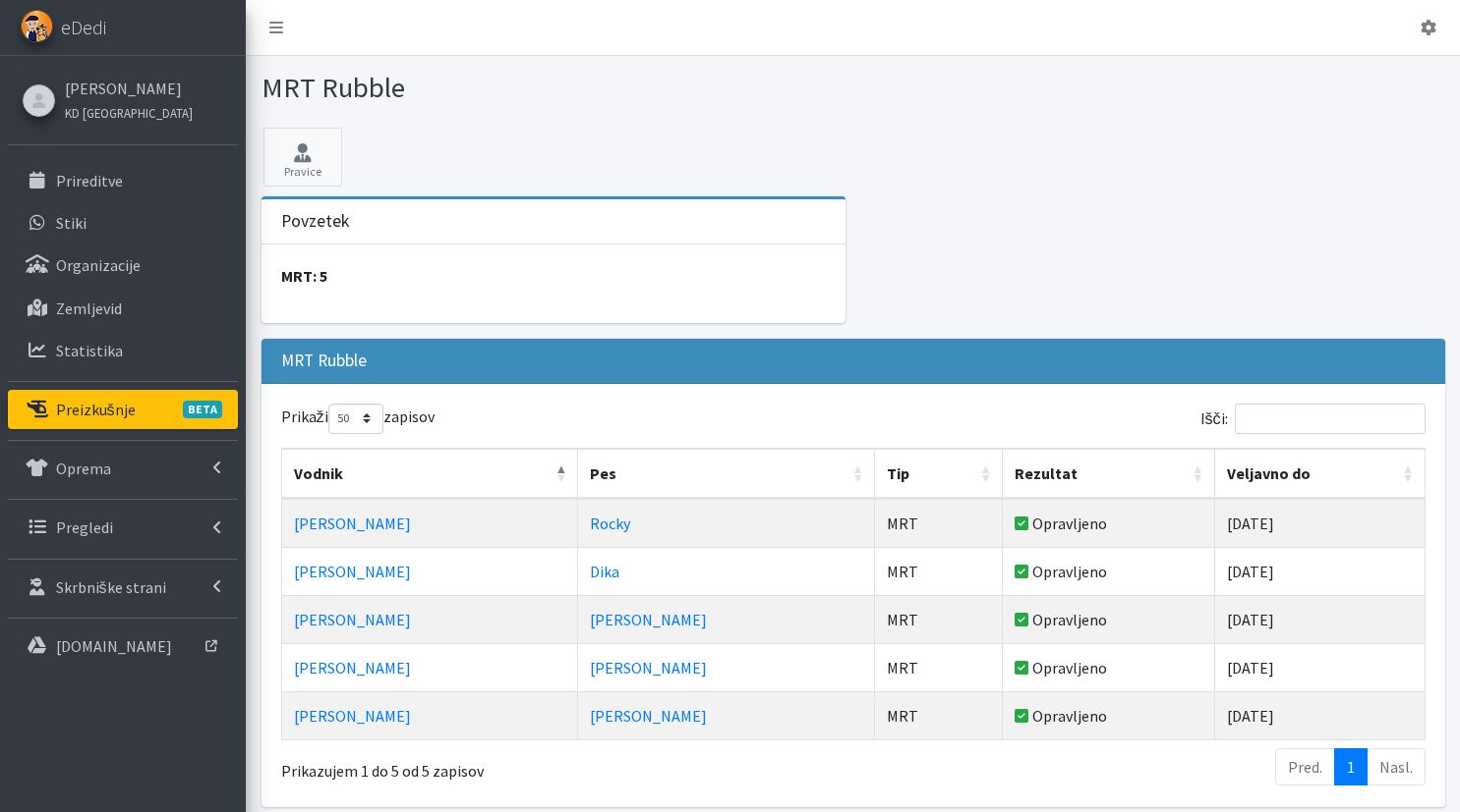
select select "50"
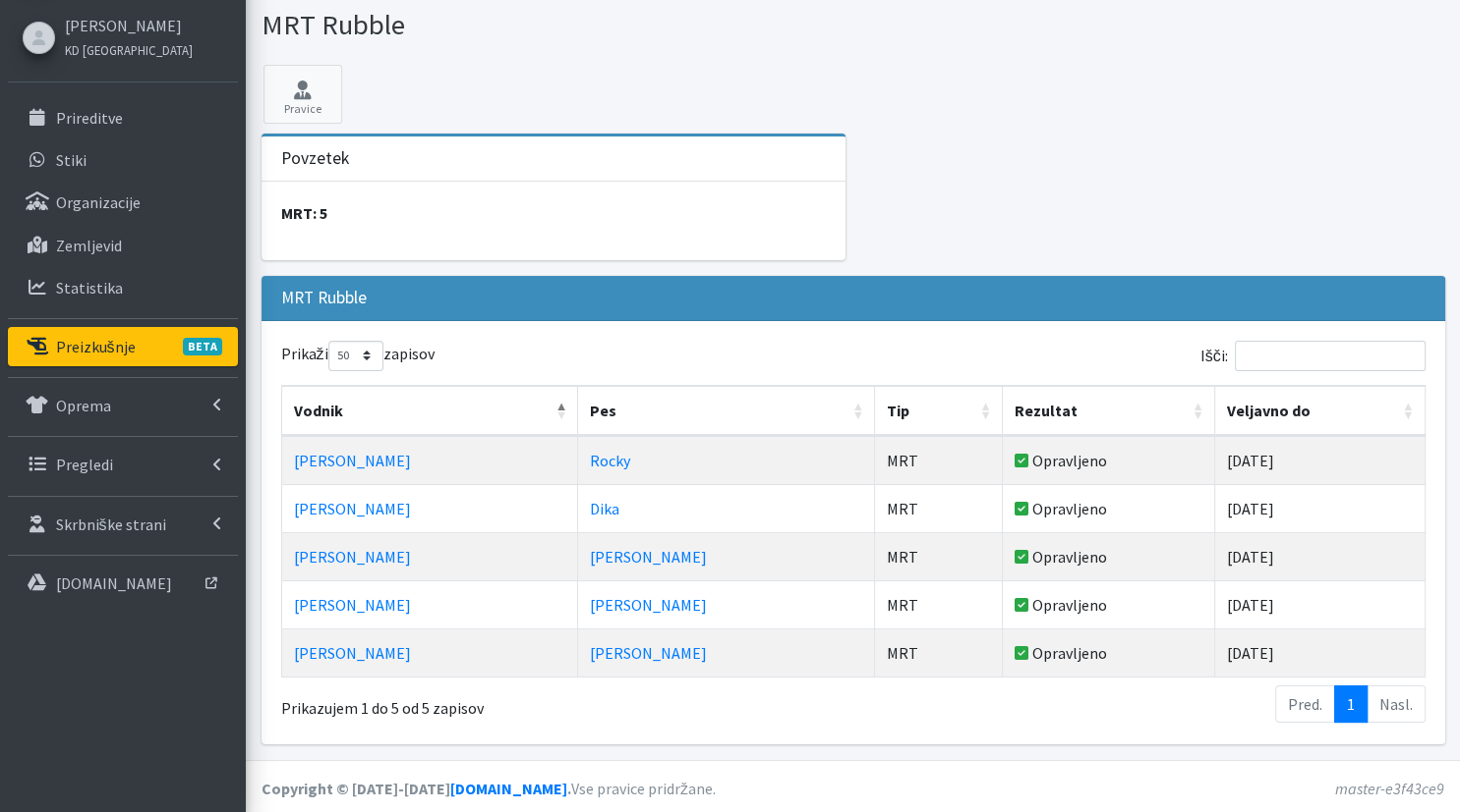
click at [875, 558] on td "MRT" at bounding box center [938, 556] width 127 height 48
click at [875, 547] on td "MRT" at bounding box center [938, 556] width 127 height 48
click at [204, 413] on link "Oprema" at bounding box center [122, 406] width 230 height 39
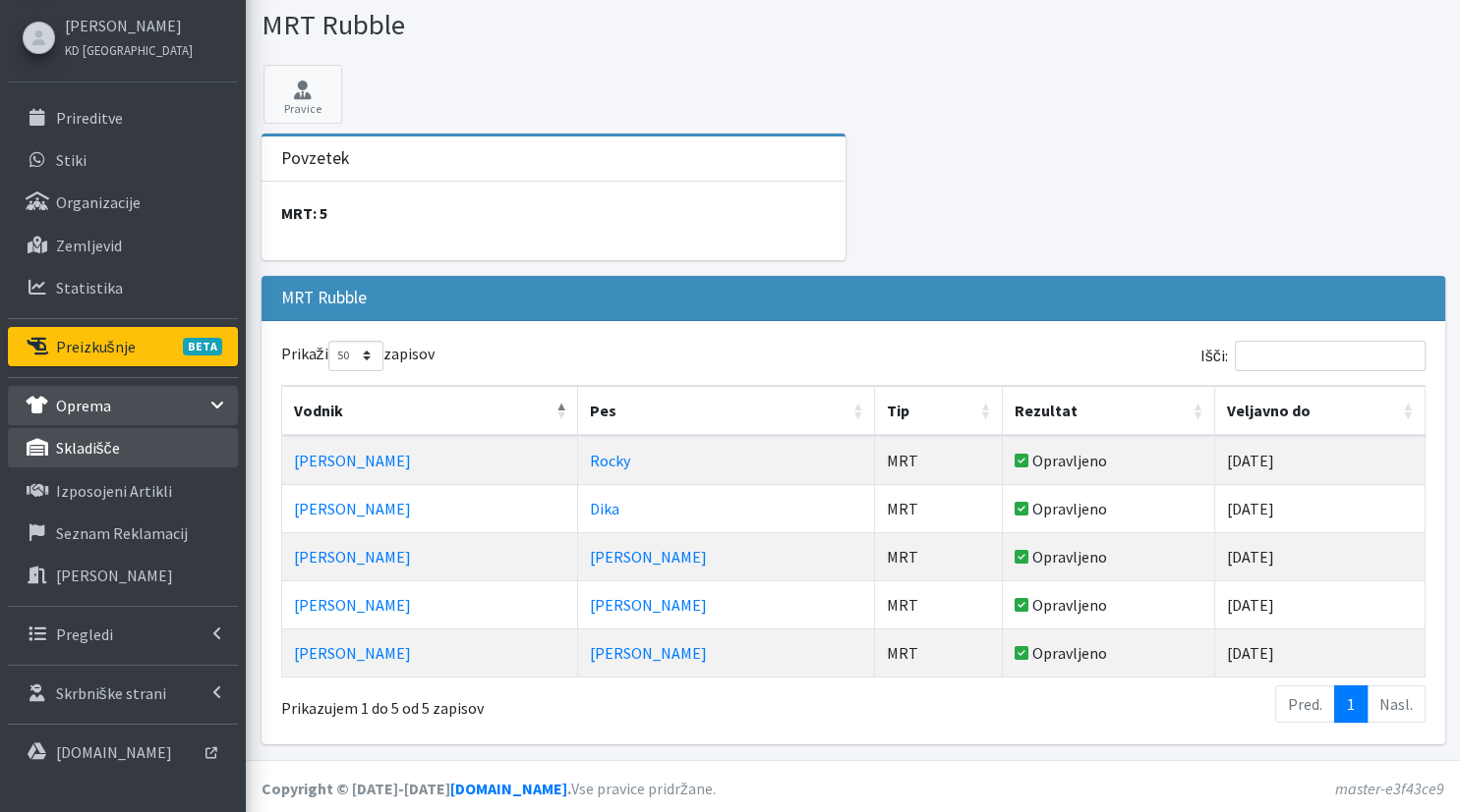
click at [174, 449] on link "skladišče" at bounding box center [122, 448] width 230 height 39
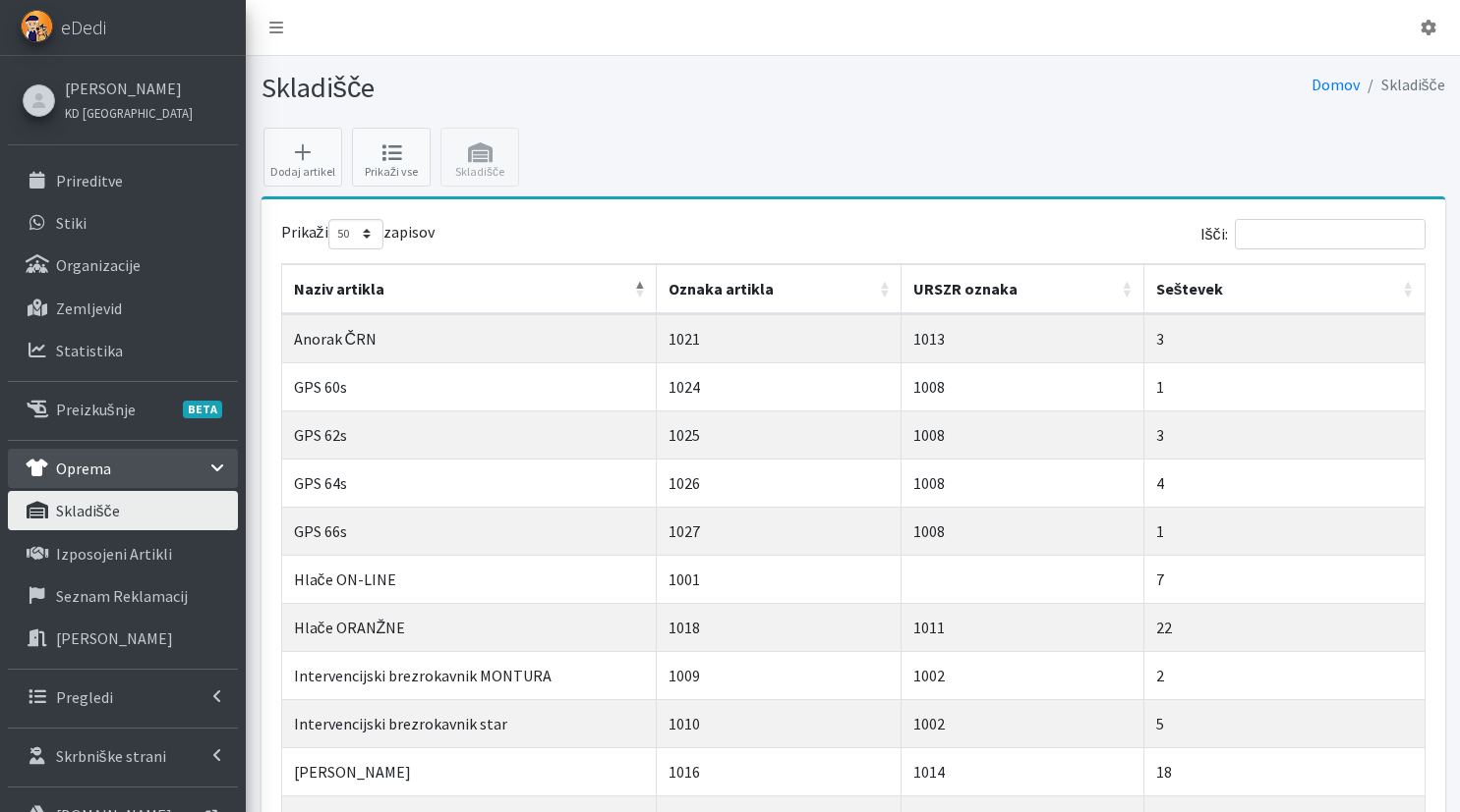
select select "50"
click at [109, 390] on link "Preizkušnje BETA" at bounding box center [122, 409] width 230 height 39
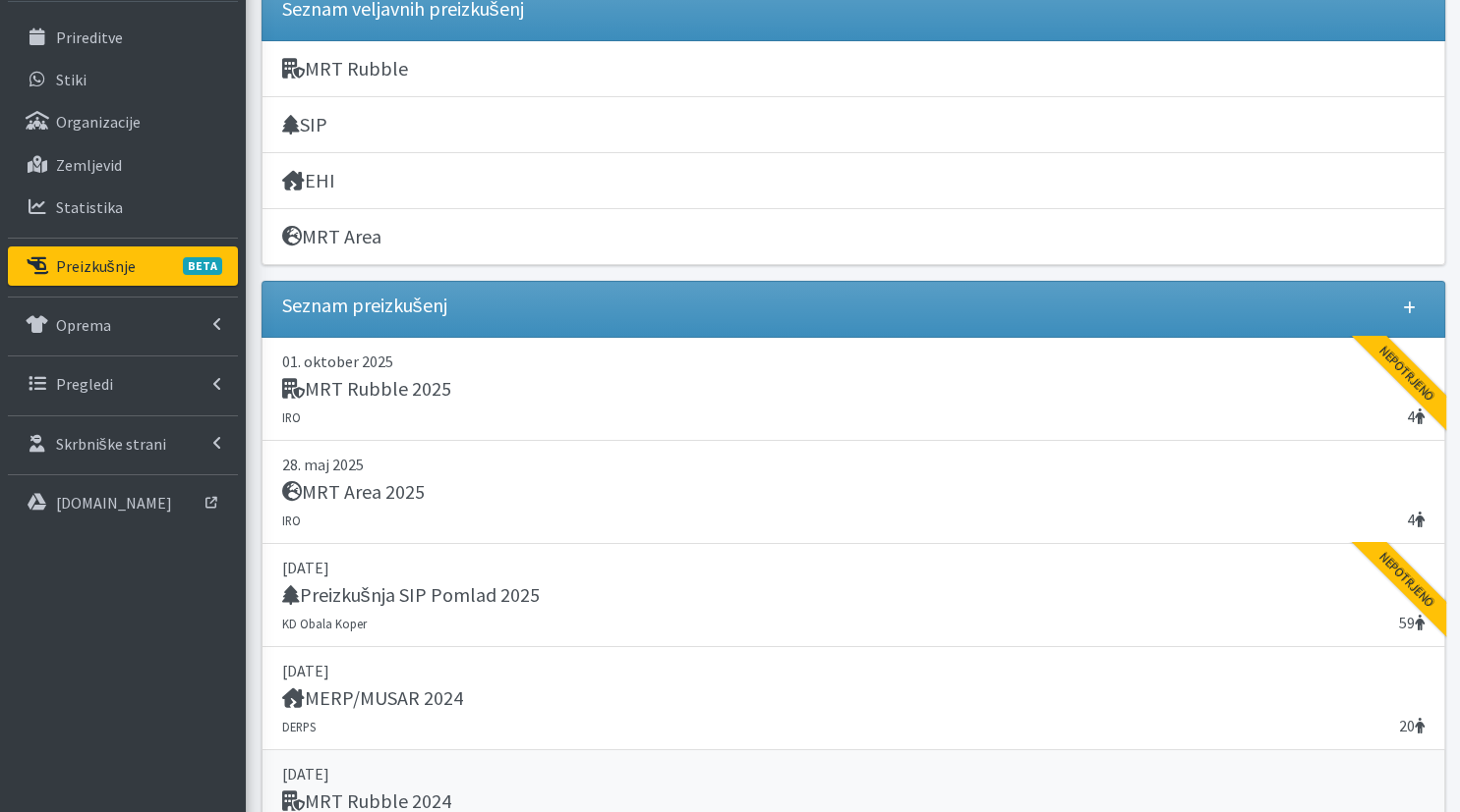
scroll to position [414, 0]
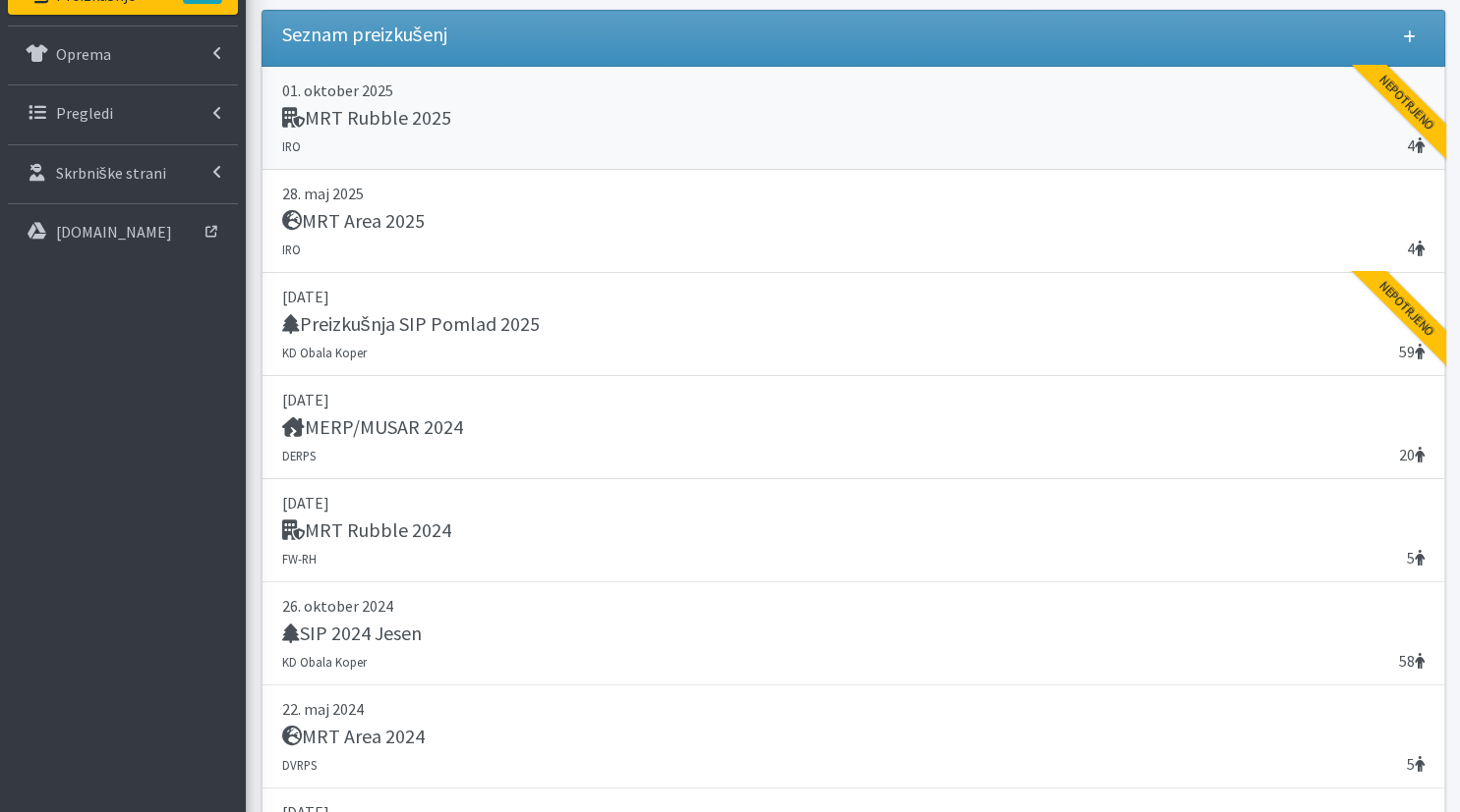
click at [572, 83] on p "01. oktober 2025" at bounding box center [853, 91] width 1142 height 24
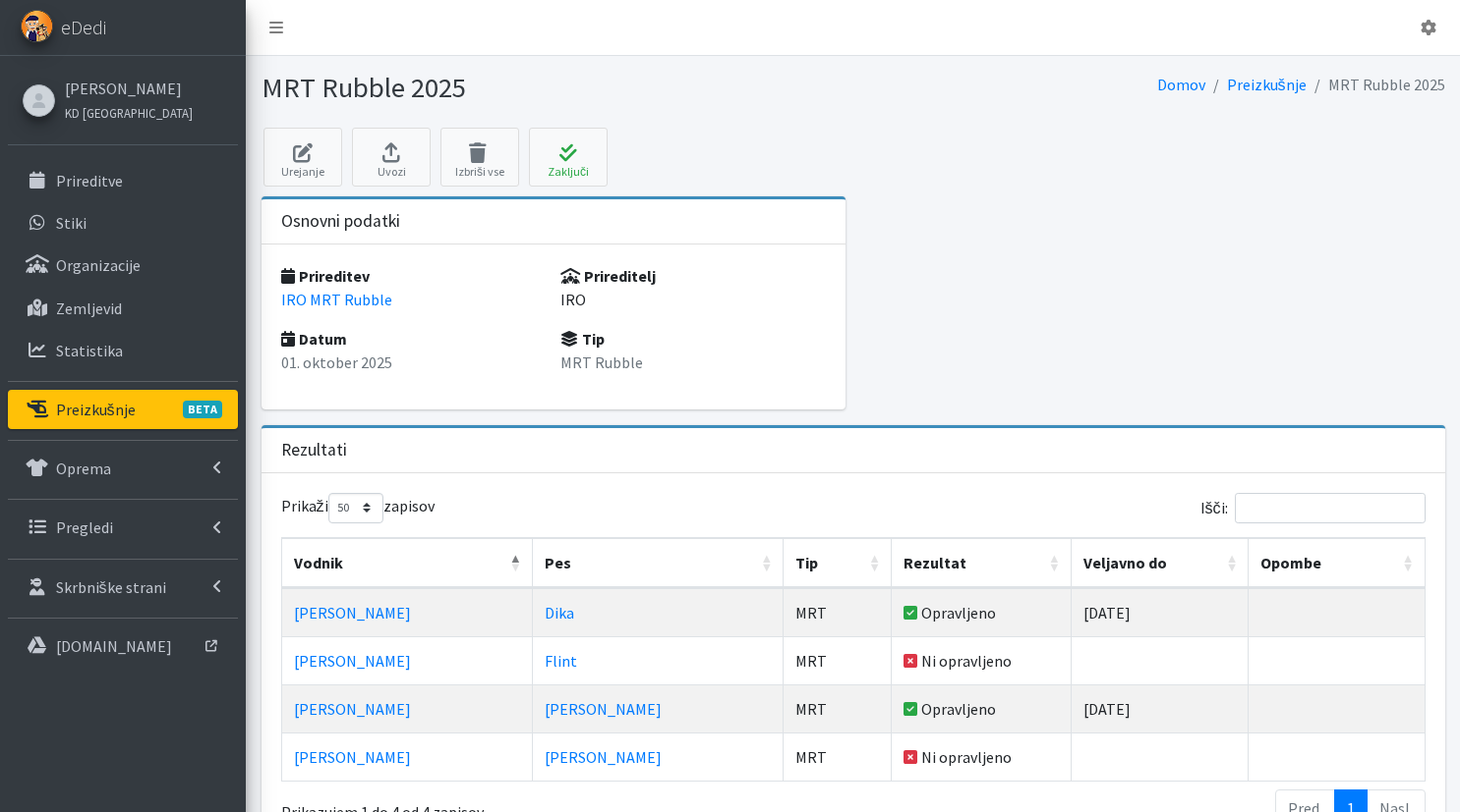
select select "50"
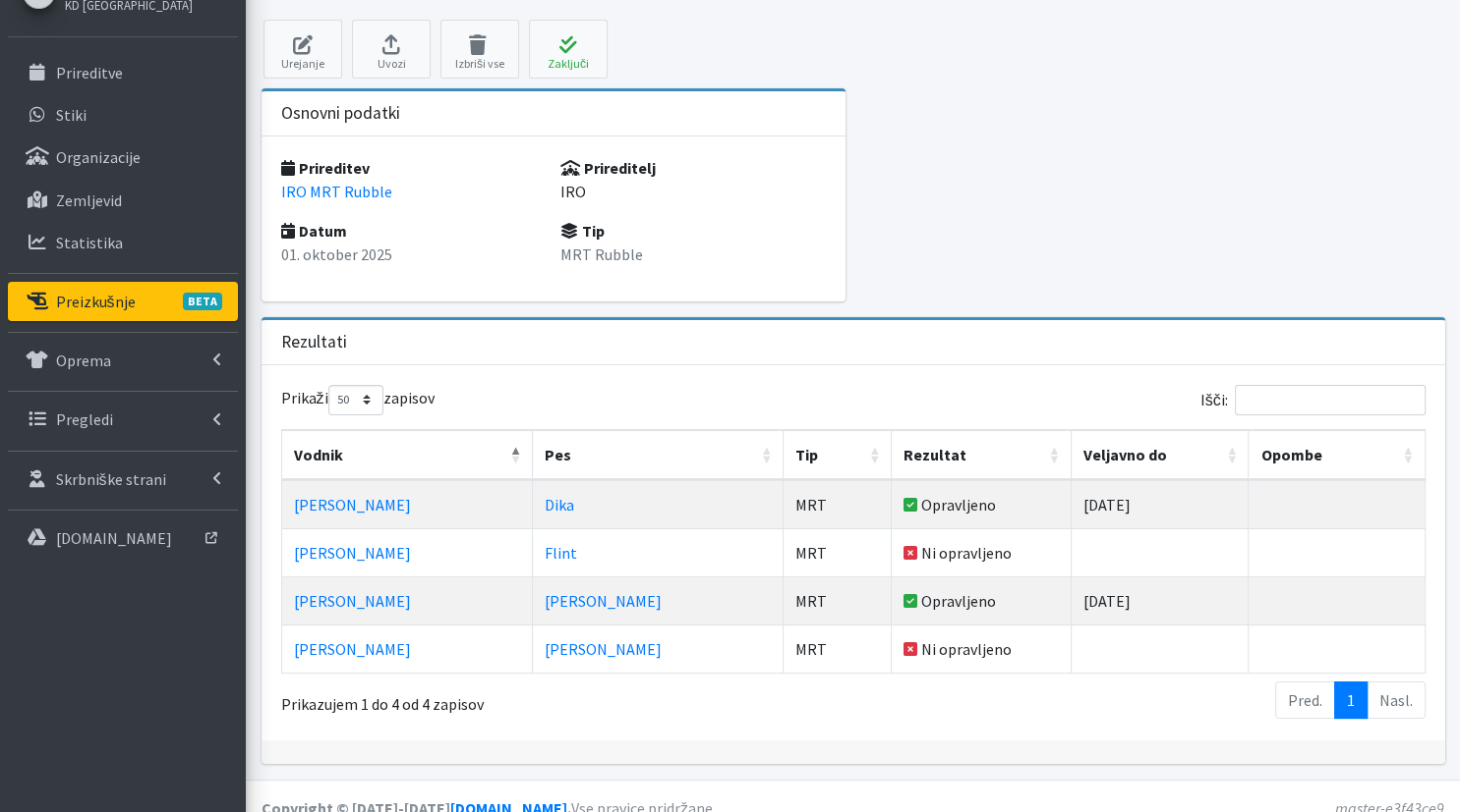
scroll to position [126, 0]
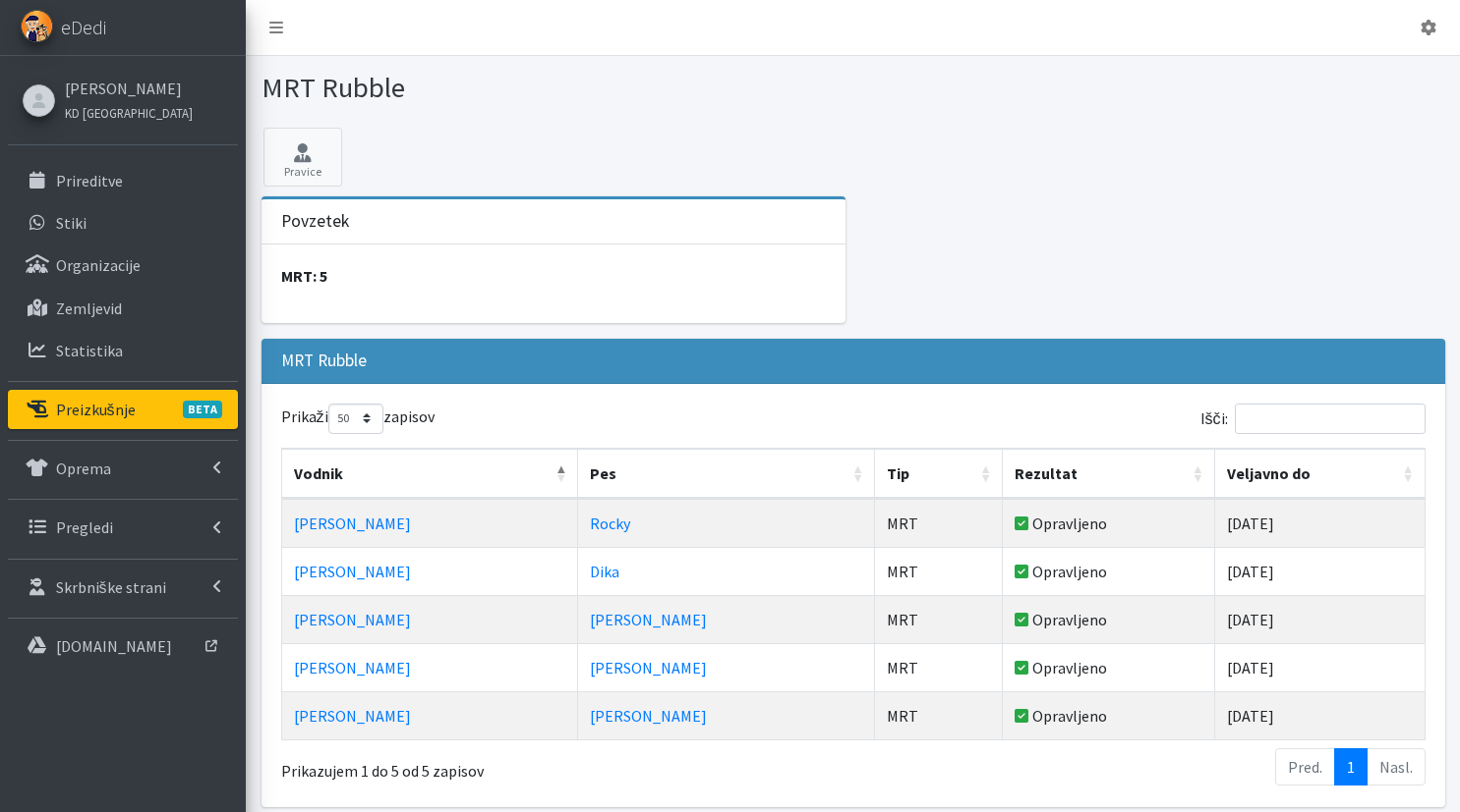
select select "50"
click at [172, 410] on link "Preizkušnje BETA" at bounding box center [122, 409] width 230 height 39
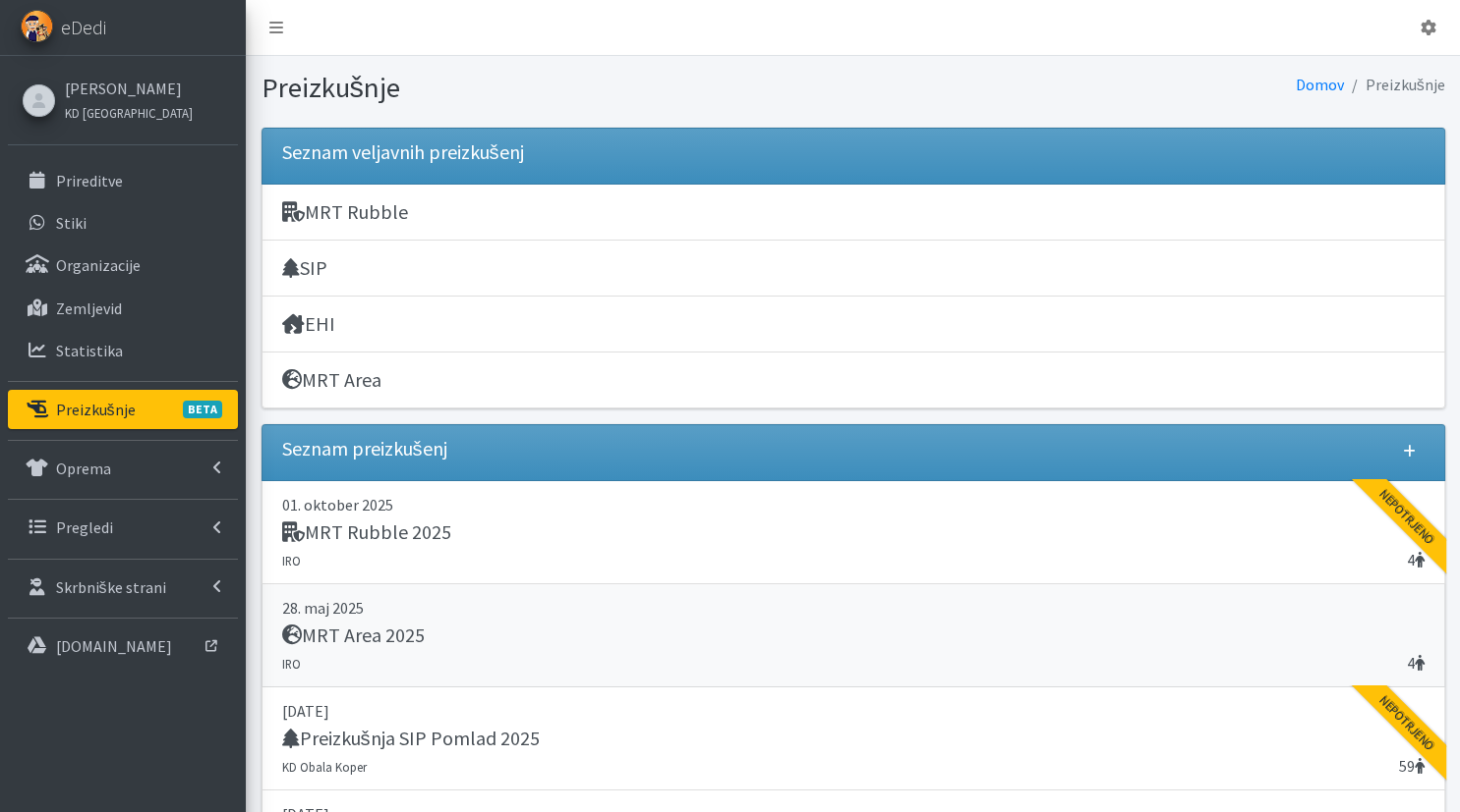
click at [619, 603] on p "28. maj 2025" at bounding box center [853, 608] width 1142 height 24
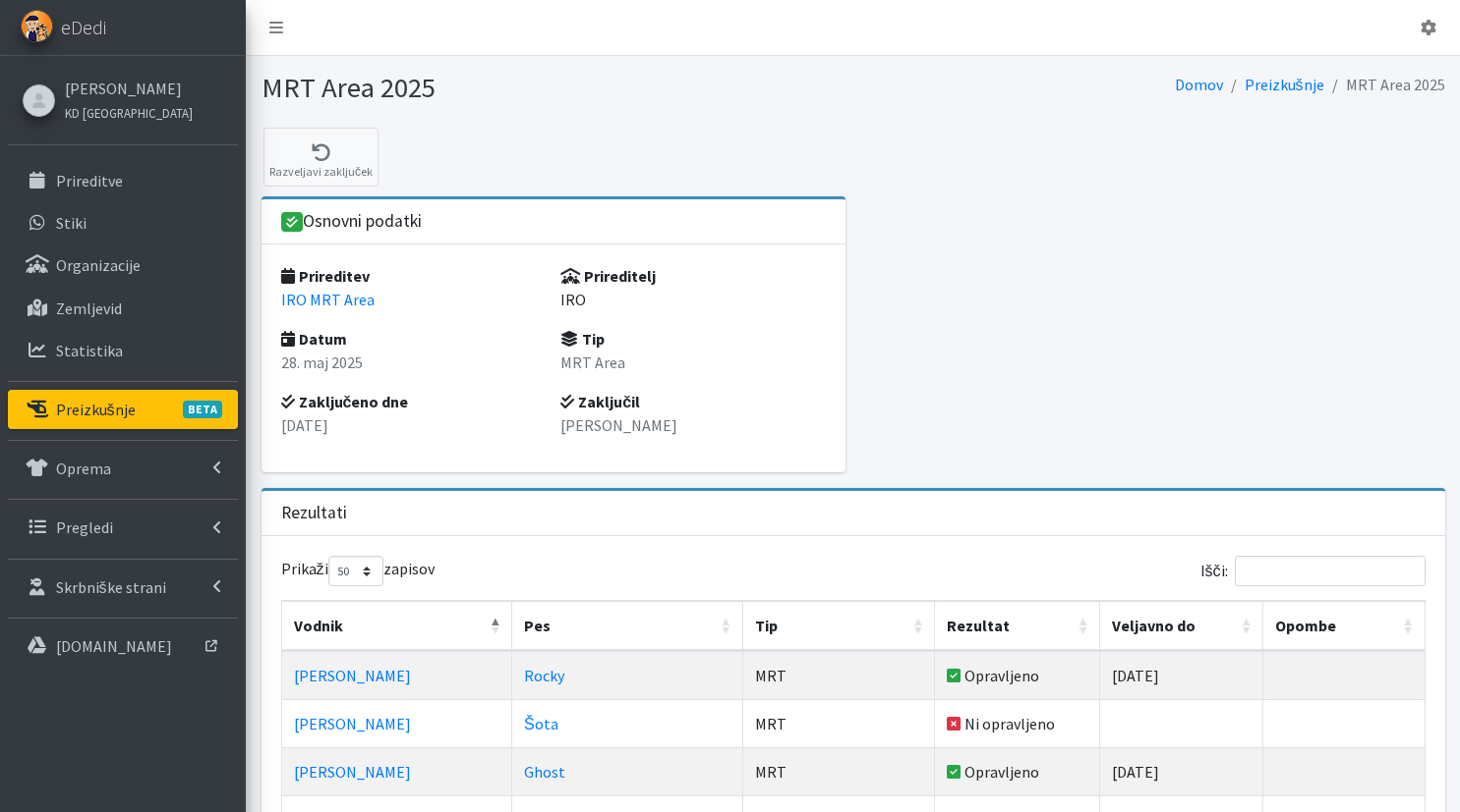
select select "50"
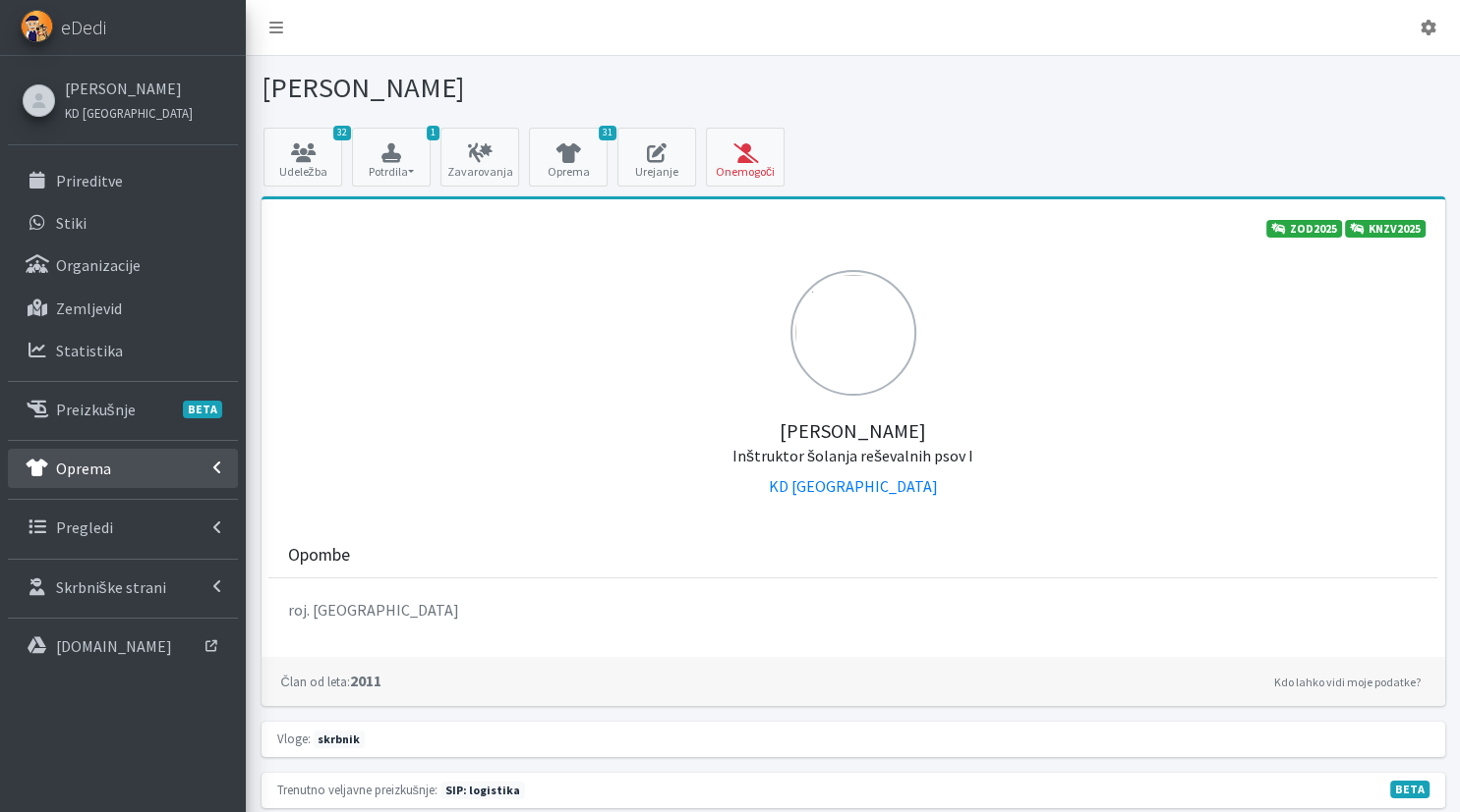
click at [155, 457] on link "Oprema" at bounding box center [122, 469] width 230 height 39
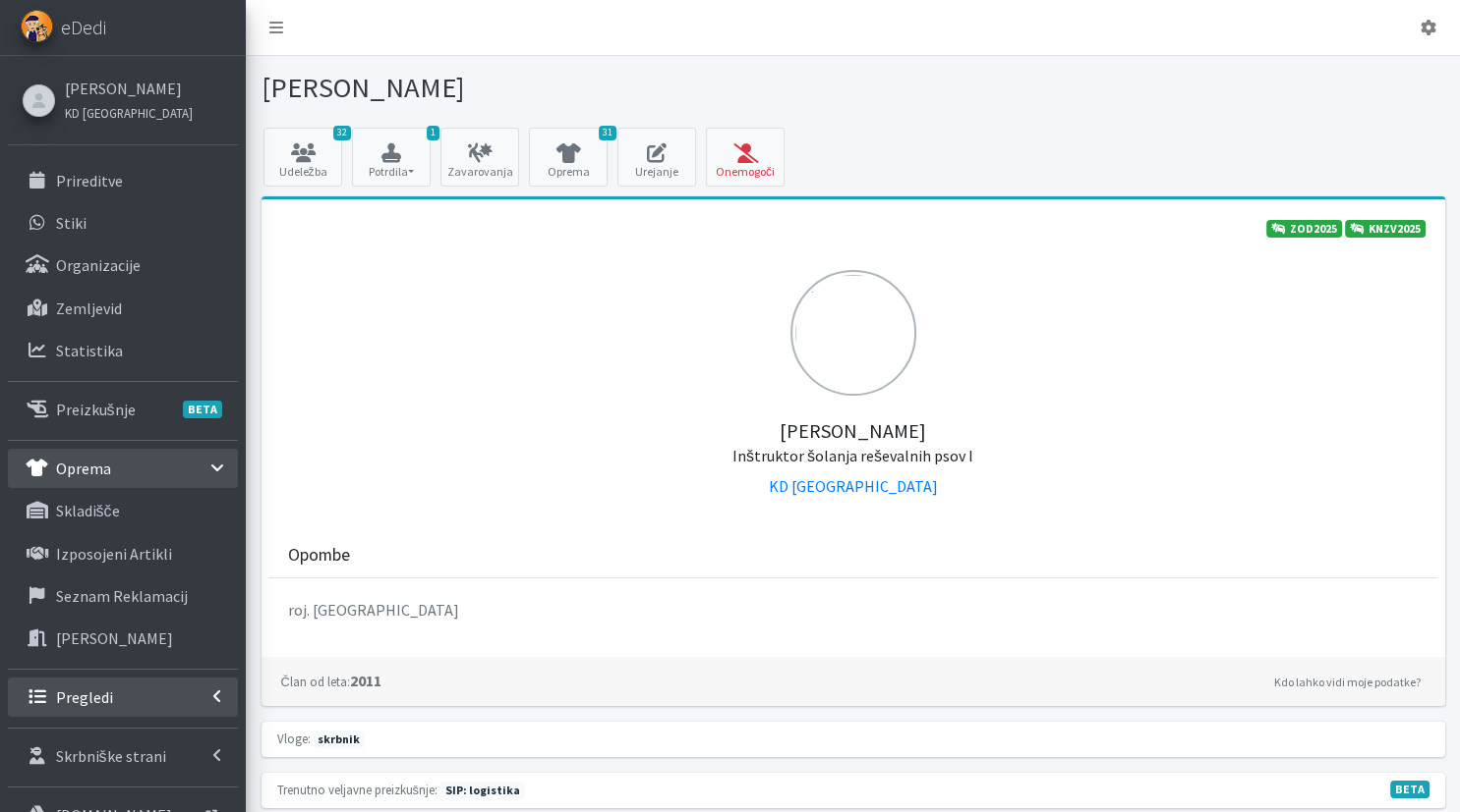
click at [72, 696] on p "Pregledi" at bounding box center [85, 698] width 57 height 20
click at [139, 749] on link "Vodniki" at bounding box center [122, 740] width 230 height 39
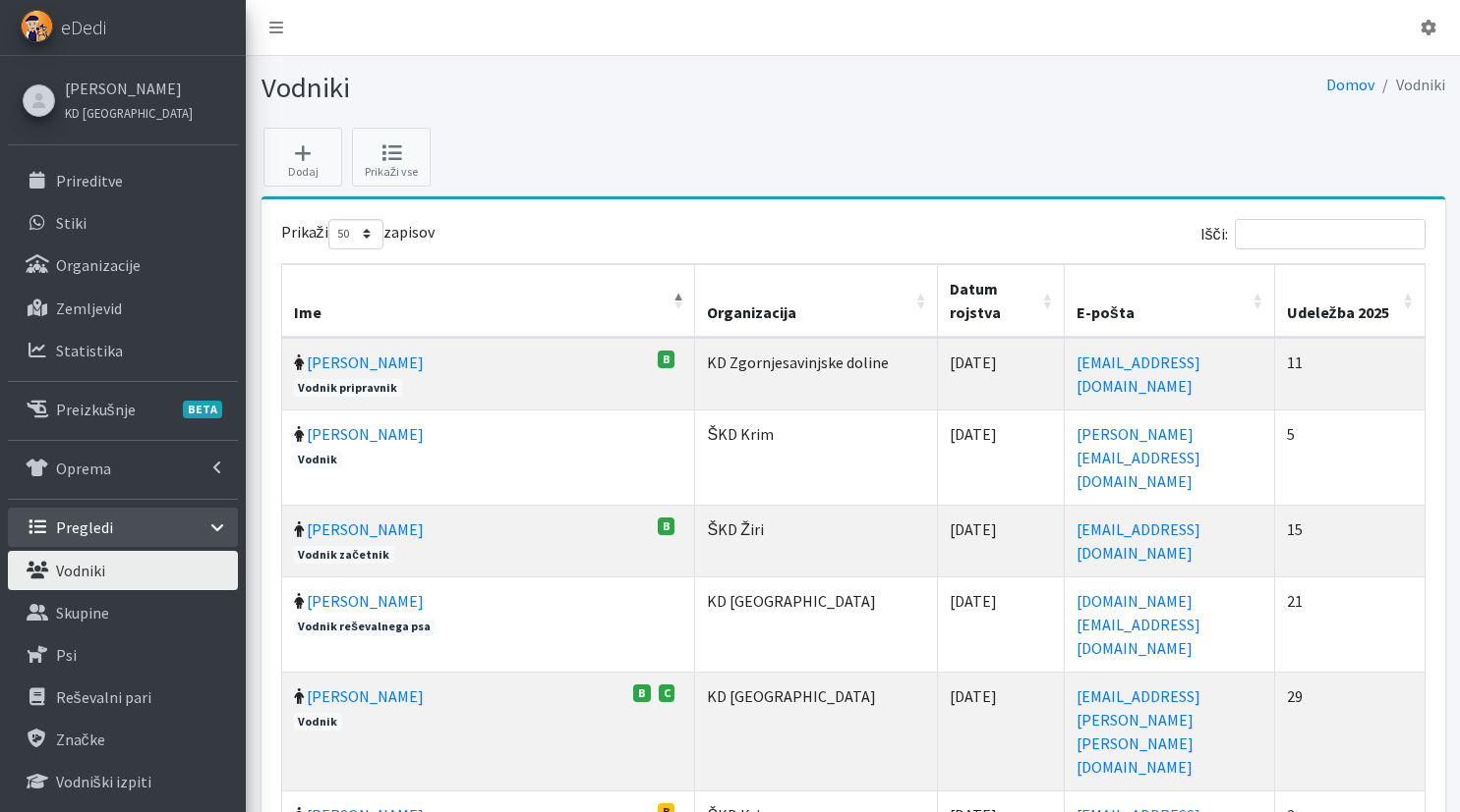
select select "50"
click at [1354, 246] on input "Išči:" at bounding box center [1330, 234] width 191 height 31
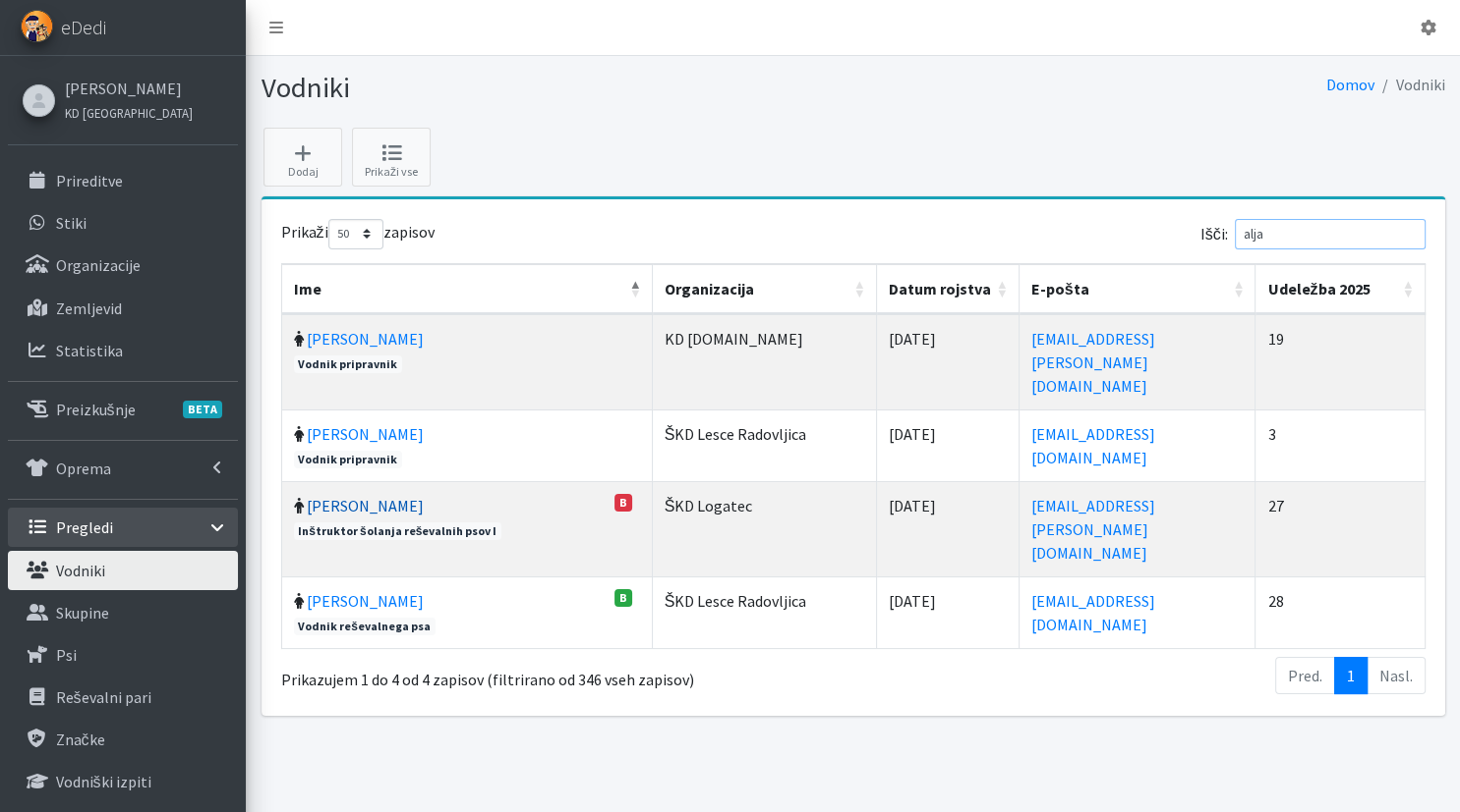
type input "alja"
click at [347, 496] on link "[PERSON_NAME]" at bounding box center [365, 506] width 116 height 20
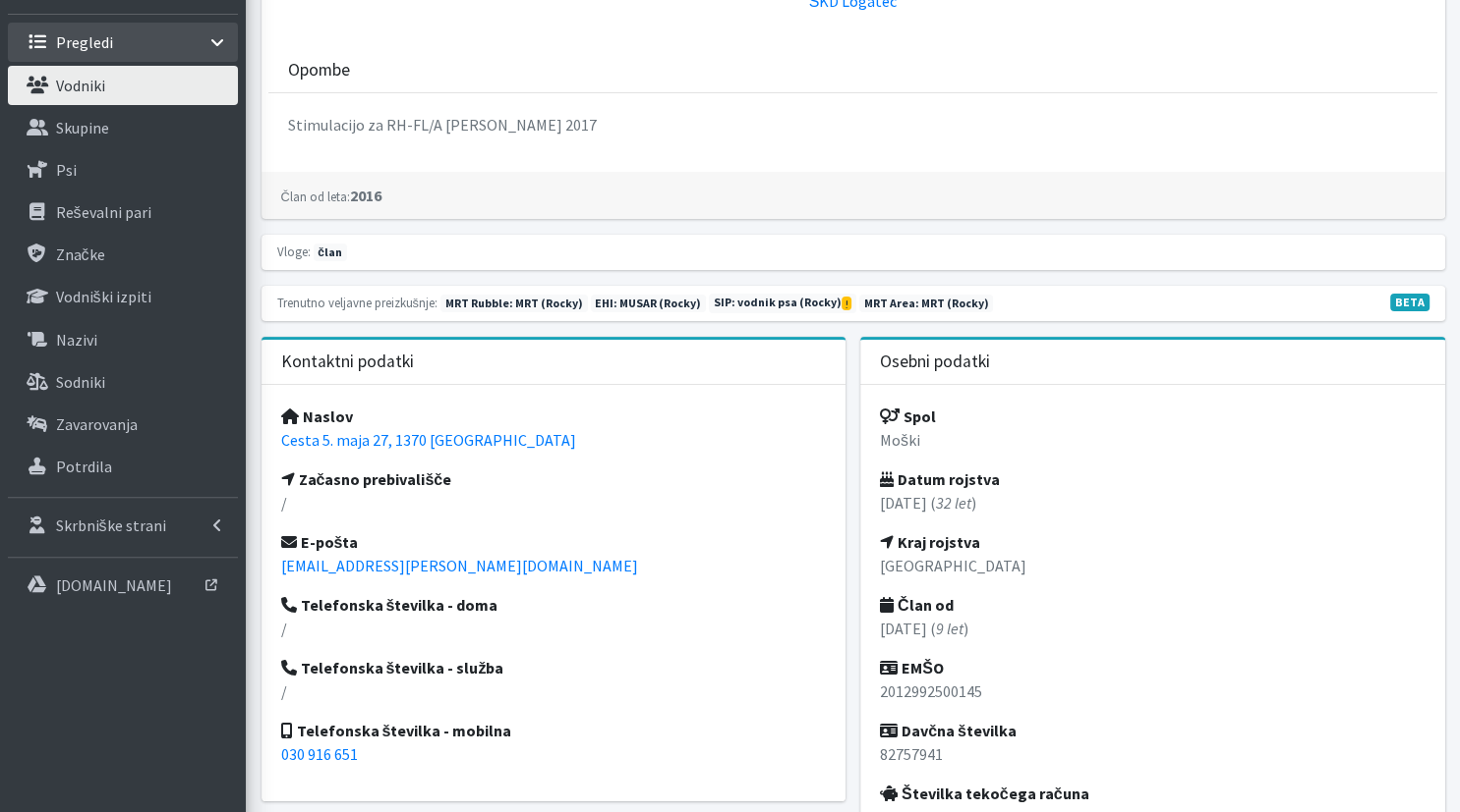
scroll to position [726, 0]
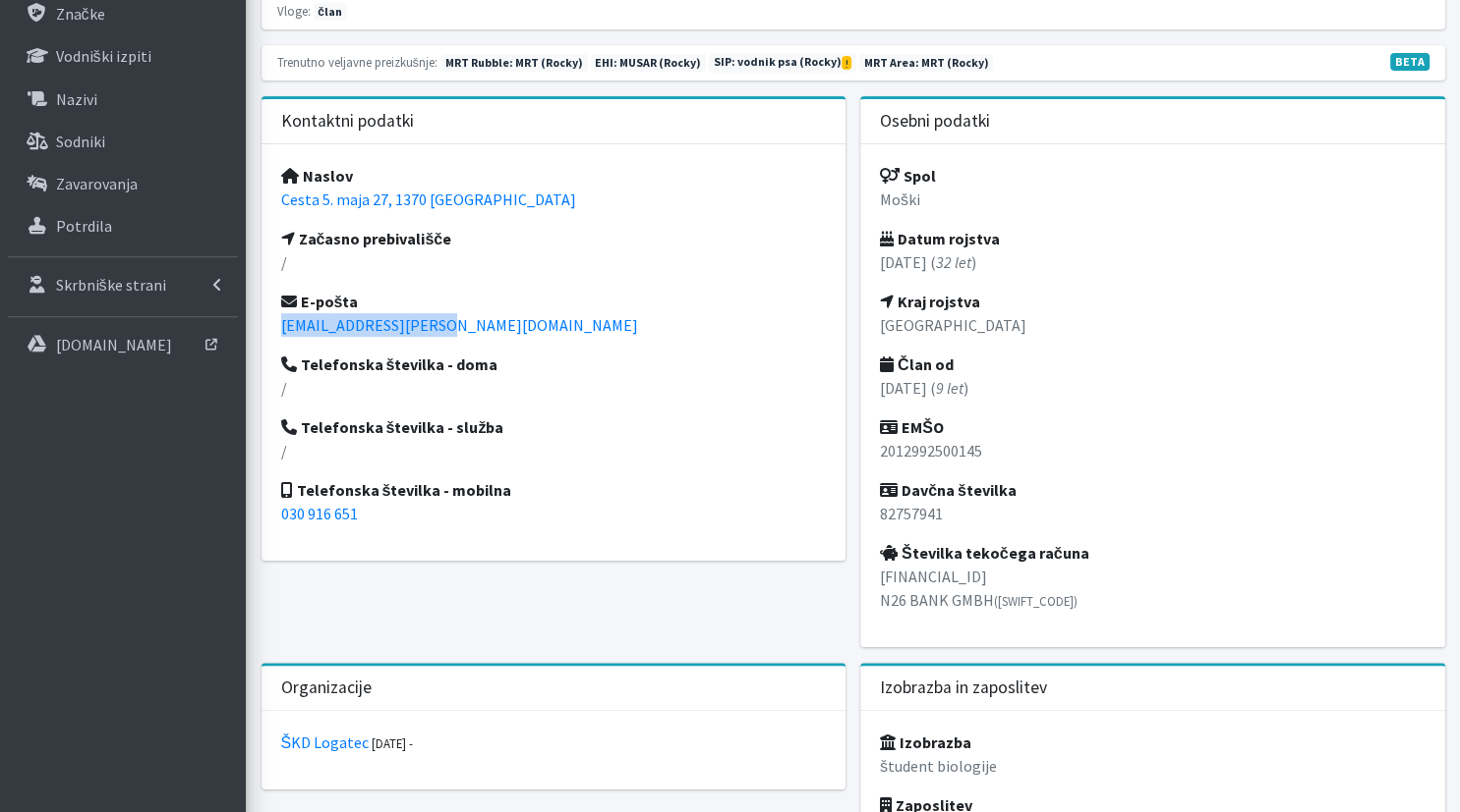
drag, startPoint x: 446, startPoint y: 330, endPoint x: 273, endPoint y: 332, distance: 173.0
click at [273, 332] on div "Naslov Cesta 5. maja 27, 1370 Logatec Začasno prebivališče / E-pošta aljaz.kota…" at bounding box center [554, 352] width 584 height 416
copy link "[EMAIL_ADDRESS][PERSON_NAME][DOMAIN_NAME]"
drag, startPoint x: 372, startPoint y: 516, endPoint x: 261, endPoint y: 514, distance: 111.0
click at [261, 514] on div "Kontaktni podatki Naslov Cesta 5. maja 27, 1370 Logatec Začasno prebivališče / …" at bounding box center [553, 380] width 599 height 567
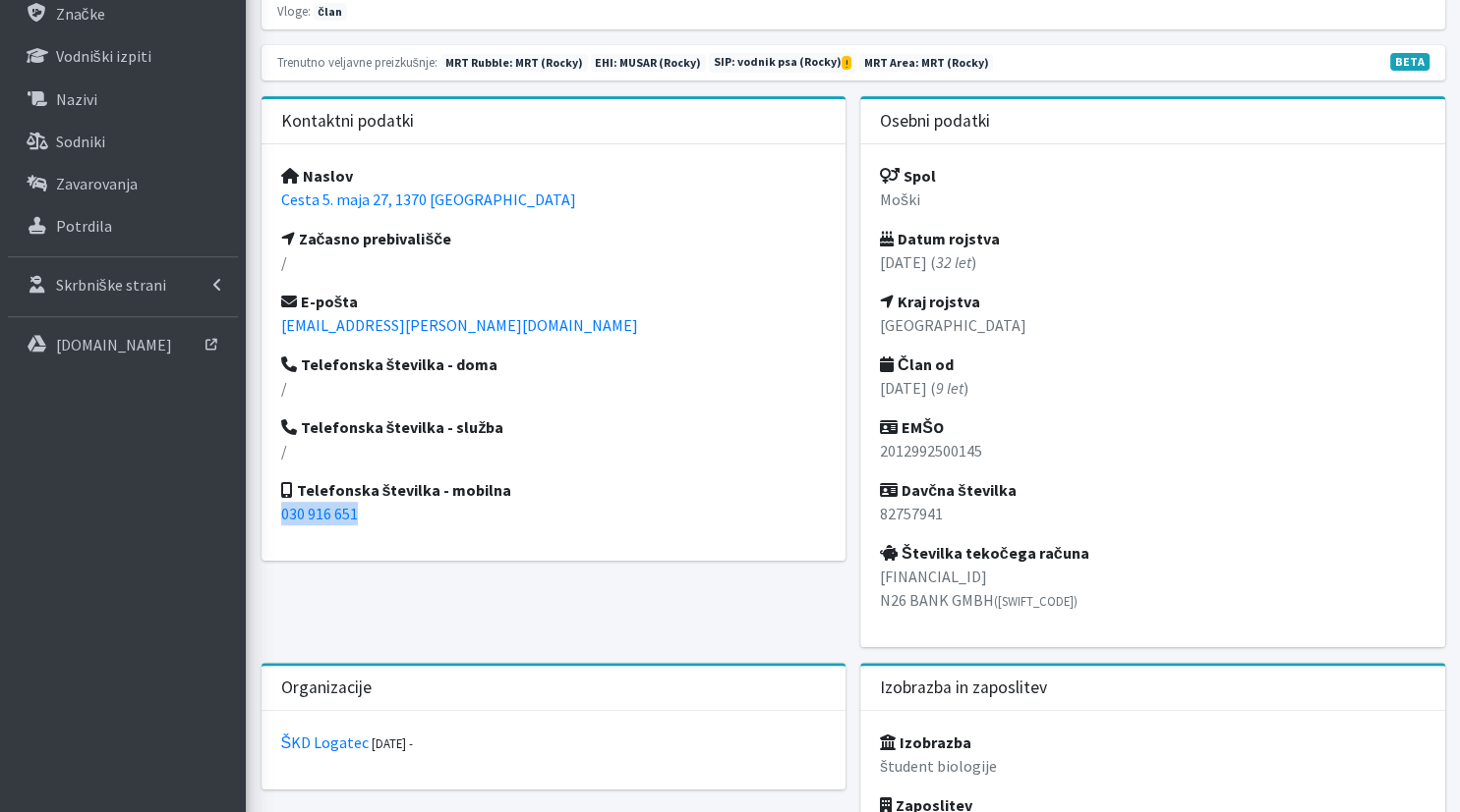
copy link "030 916 651"
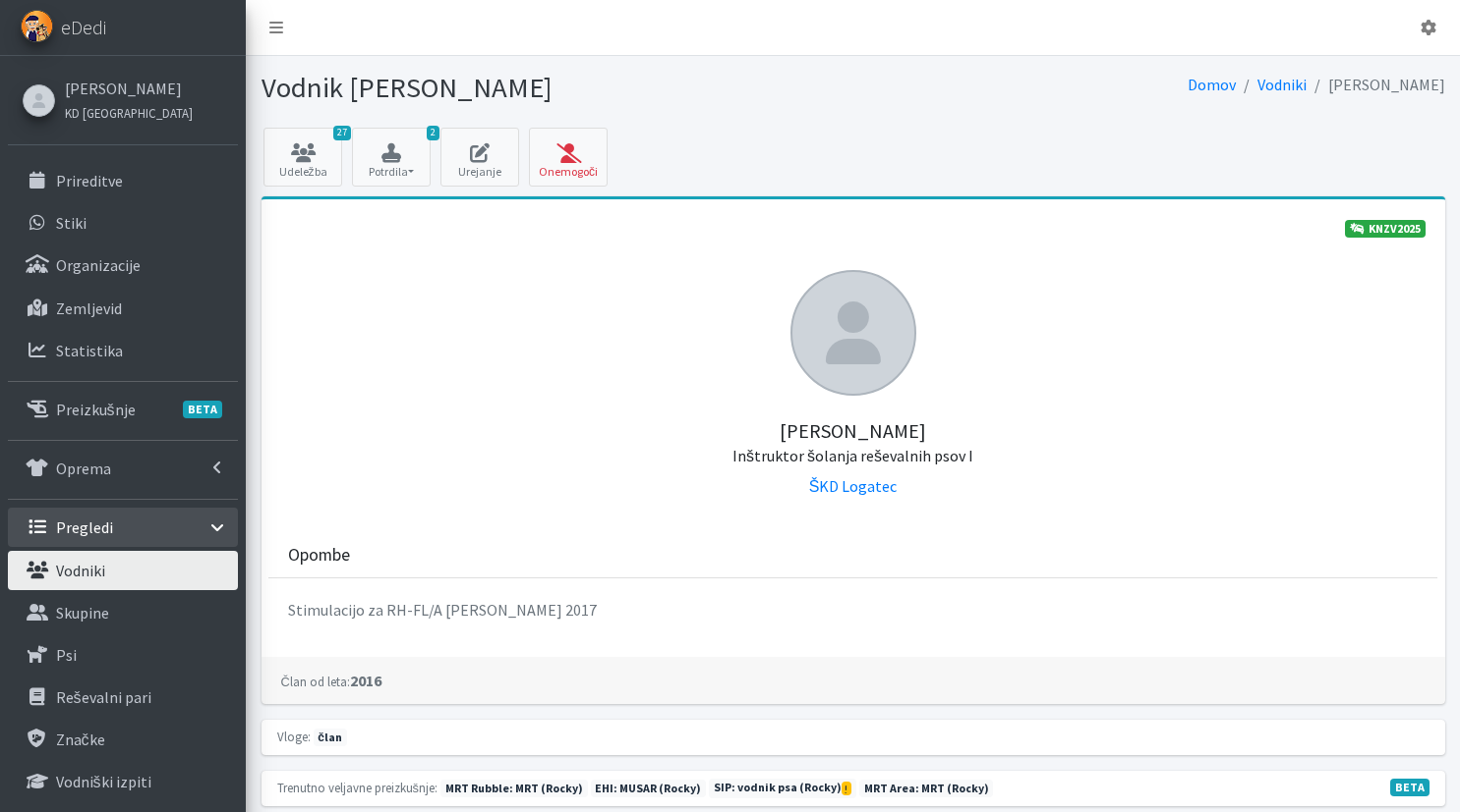
scroll to position [726, 0]
